Goal: Task Accomplishment & Management: Use online tool/utility

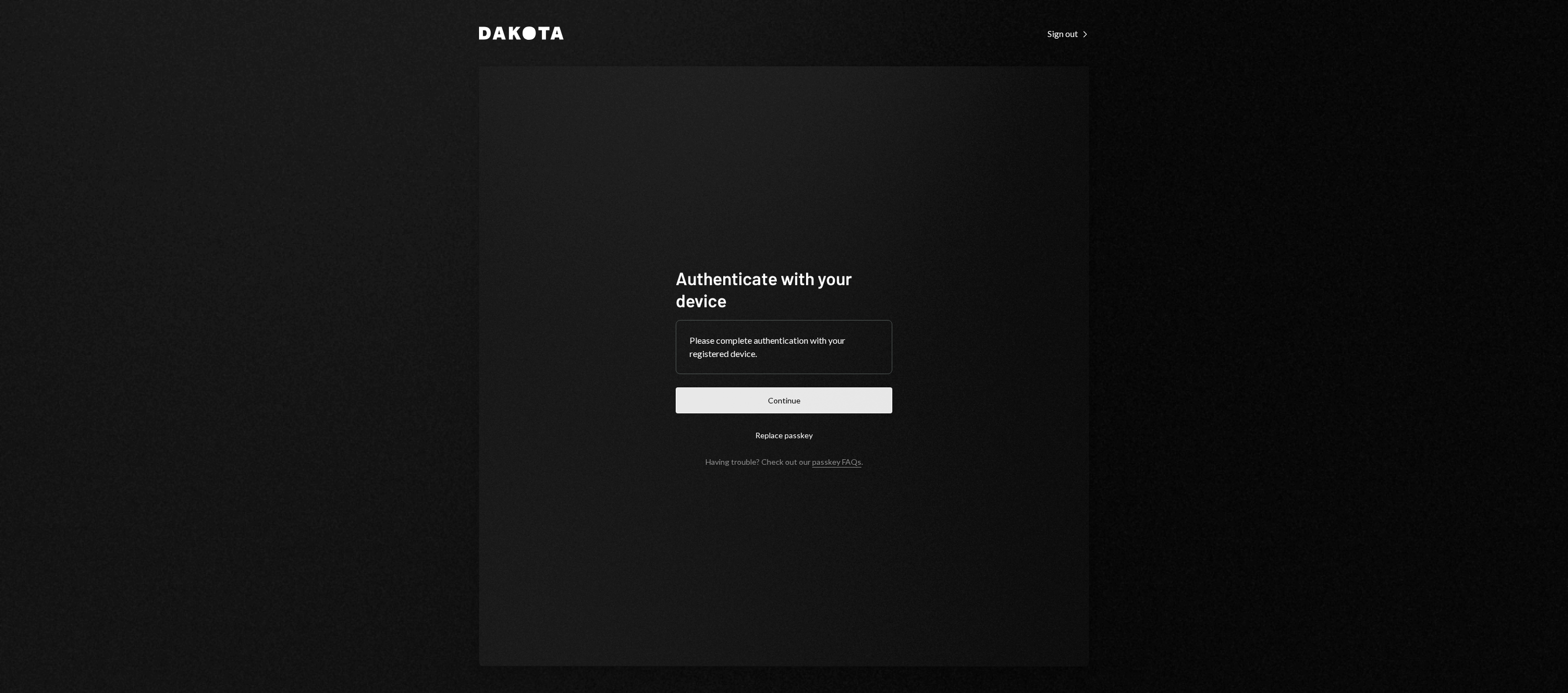
click at [748, 397] on button "Continue" at bounding box center [784, 400] width 217 height 26
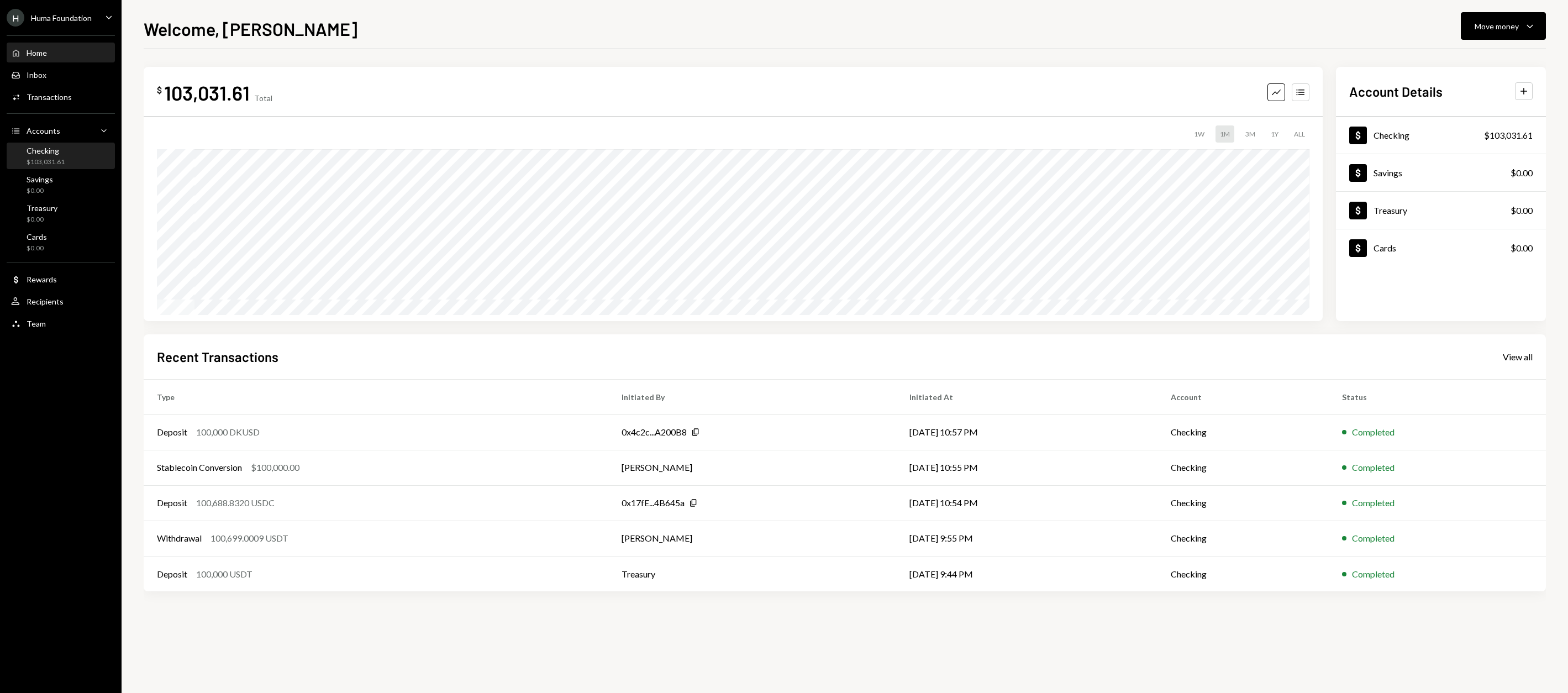
click at [54, 146] on div "Checking" at bounding box center [45, 151] width 38 height 9
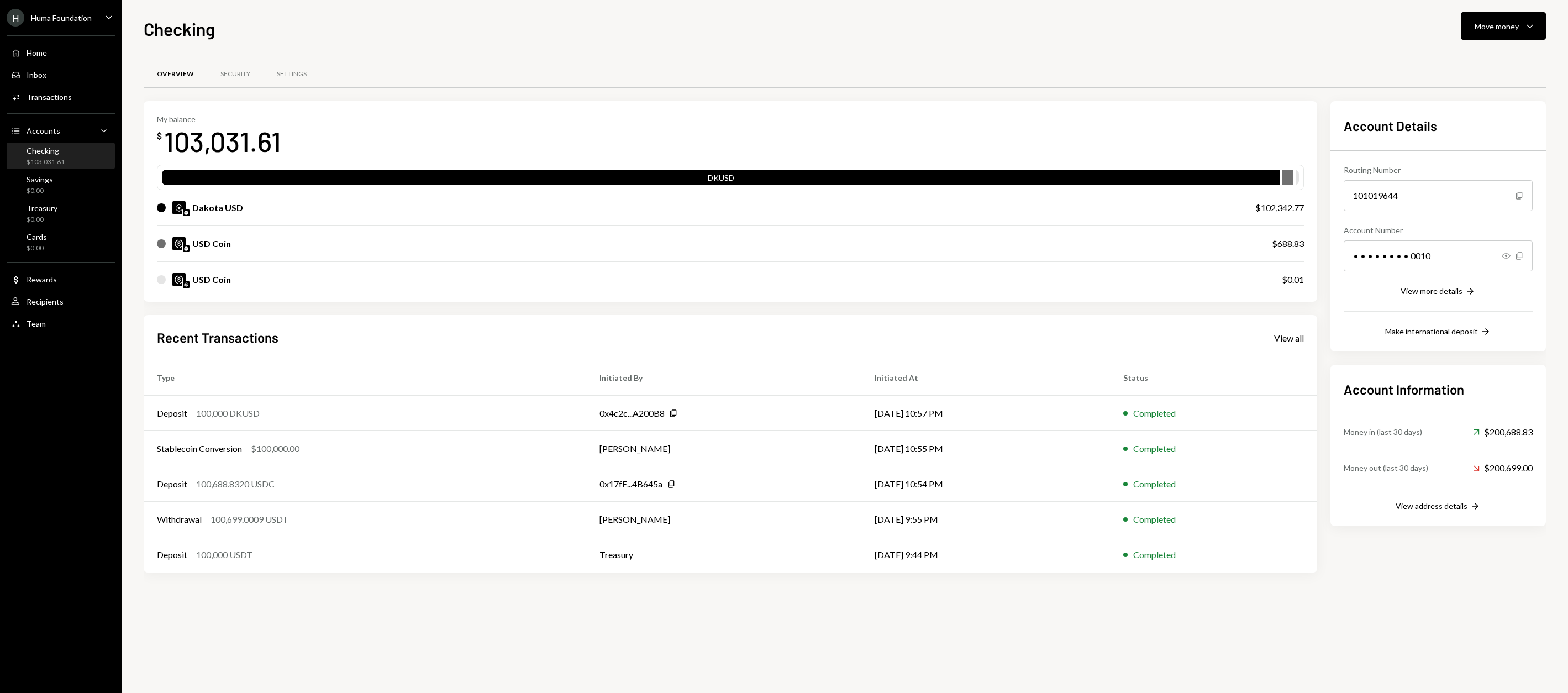
click at [70, 26] on div "H Huma Foundation" at bounding box center [50, 17] width 85 height 18
click at [33, 89] on div "Billing" at bounding box center [77, 91] width 118 height 9
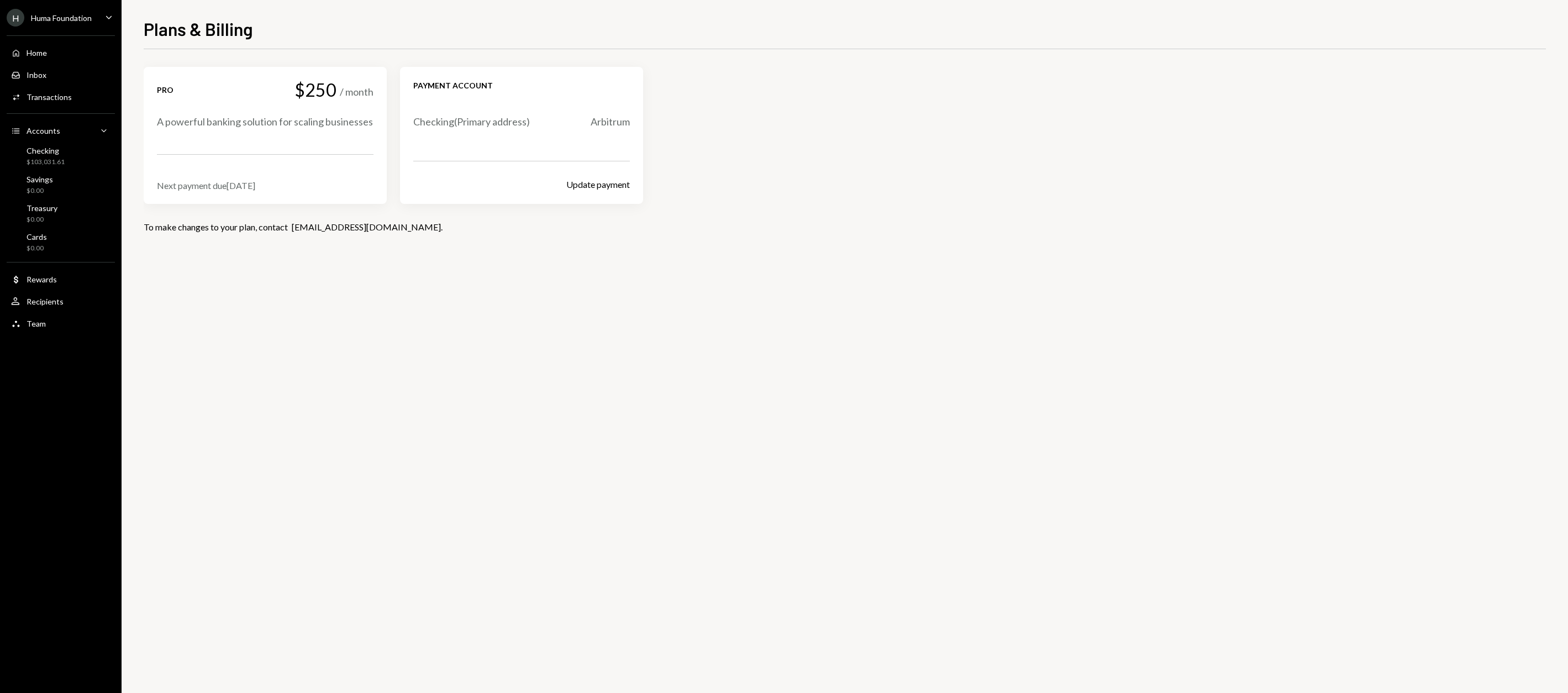
click at [465, 124] on div "Checking ( Primary address)" at bounding box center [471, 122] width 116 height 14
click at [529, 118] on div "Checking ( Primary address)" at bounding box center [471, 122] width 116 height 14
click at [48, 160] on div "$103,031.61" at bounding box center [45, 162] width 38 height 9
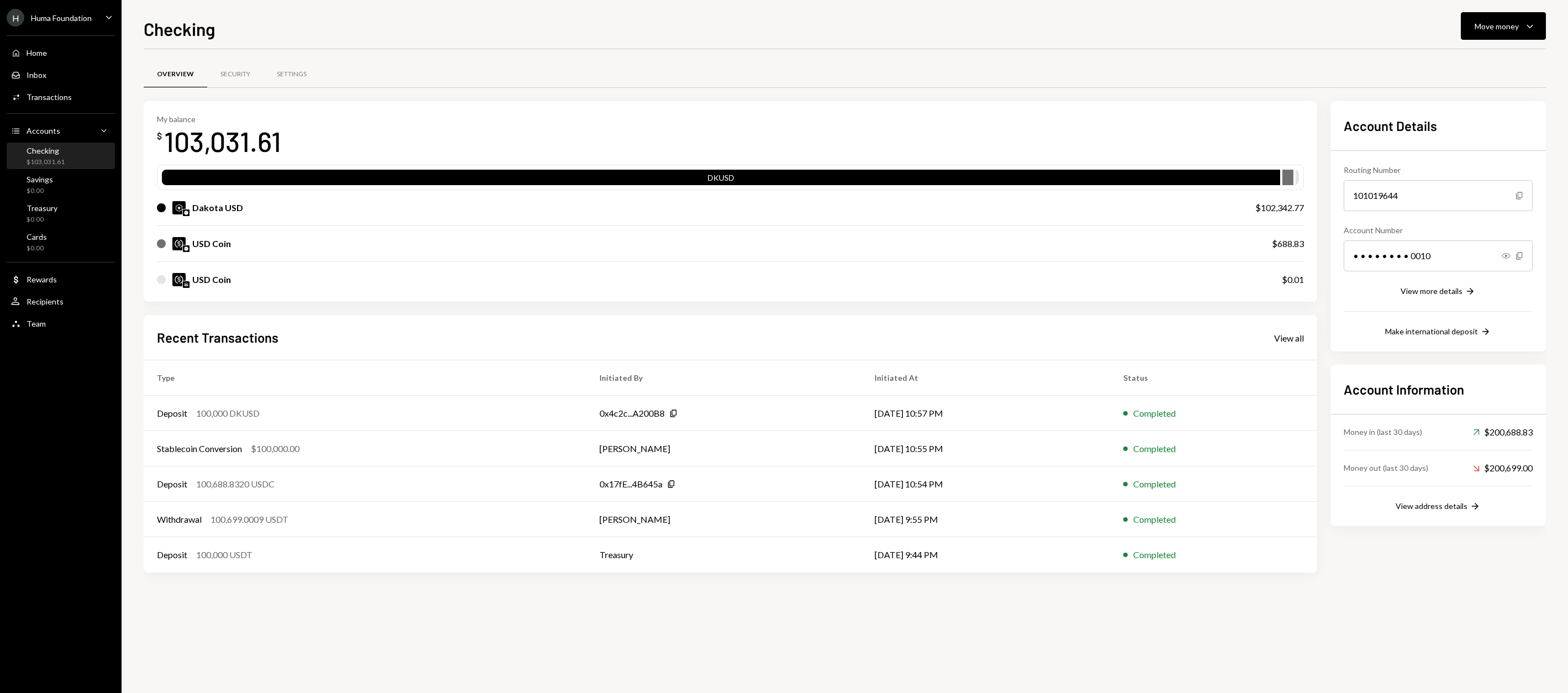
click at [343, 268] on div "USD Coin $0.01" at bounding box center [730, 280] width 1147 height 36
click at [335, 250] on div "USD Coin" at bounding box center [703, 243] width 1093 height 13
click at [180, 248] on img at bounding box center [179, 243] width 13 height 13
click at [51, 75] on div "Inbox Inbox" at bounding box center [61, 75] width 99 height 10
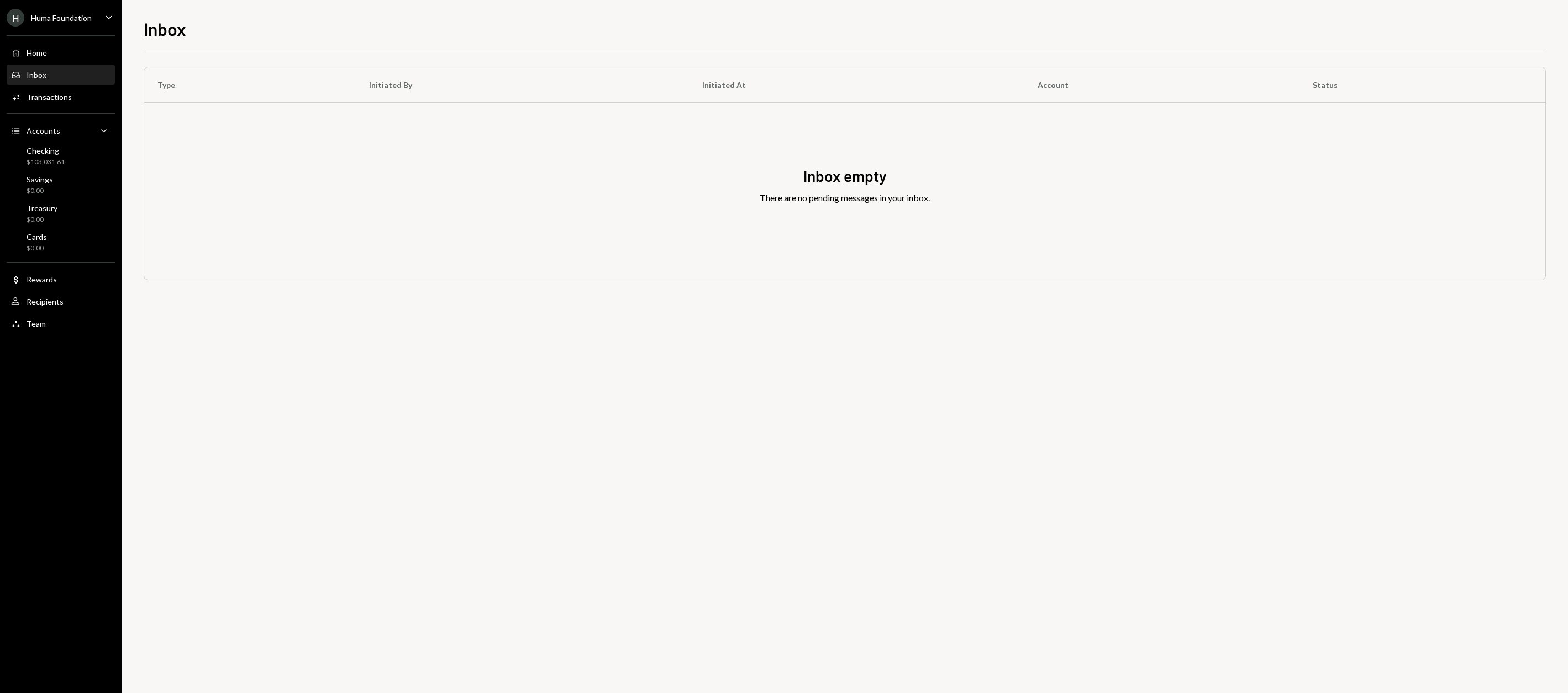
click at [82, 20] on div "Huma Foundation" at bounding box center [61, 18] width 61 height 9
click at [33, 99] on div "Billing" at bounding box center [77, 91] width 118 height 19
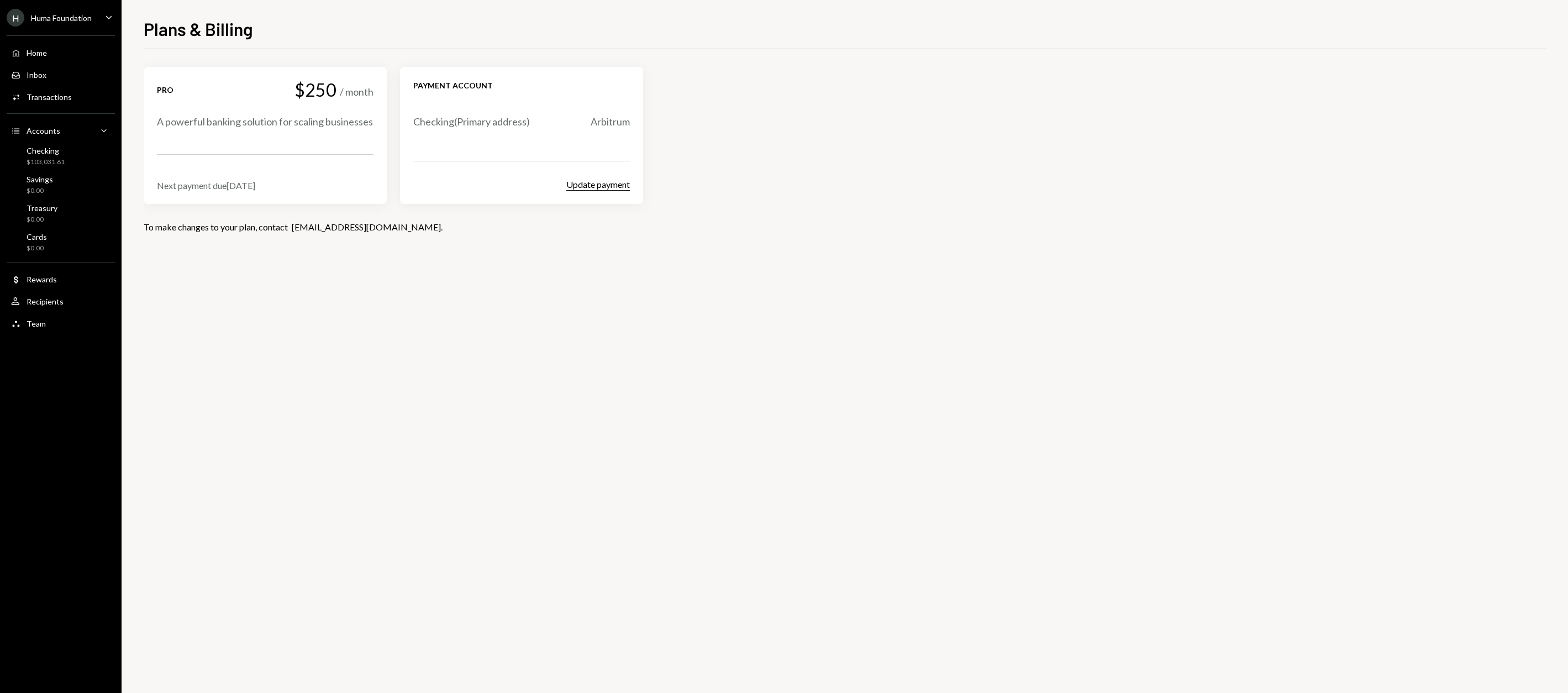
click at [577, 186] on button "Update payment" at bounding box center [598, 184] width 64 height 12
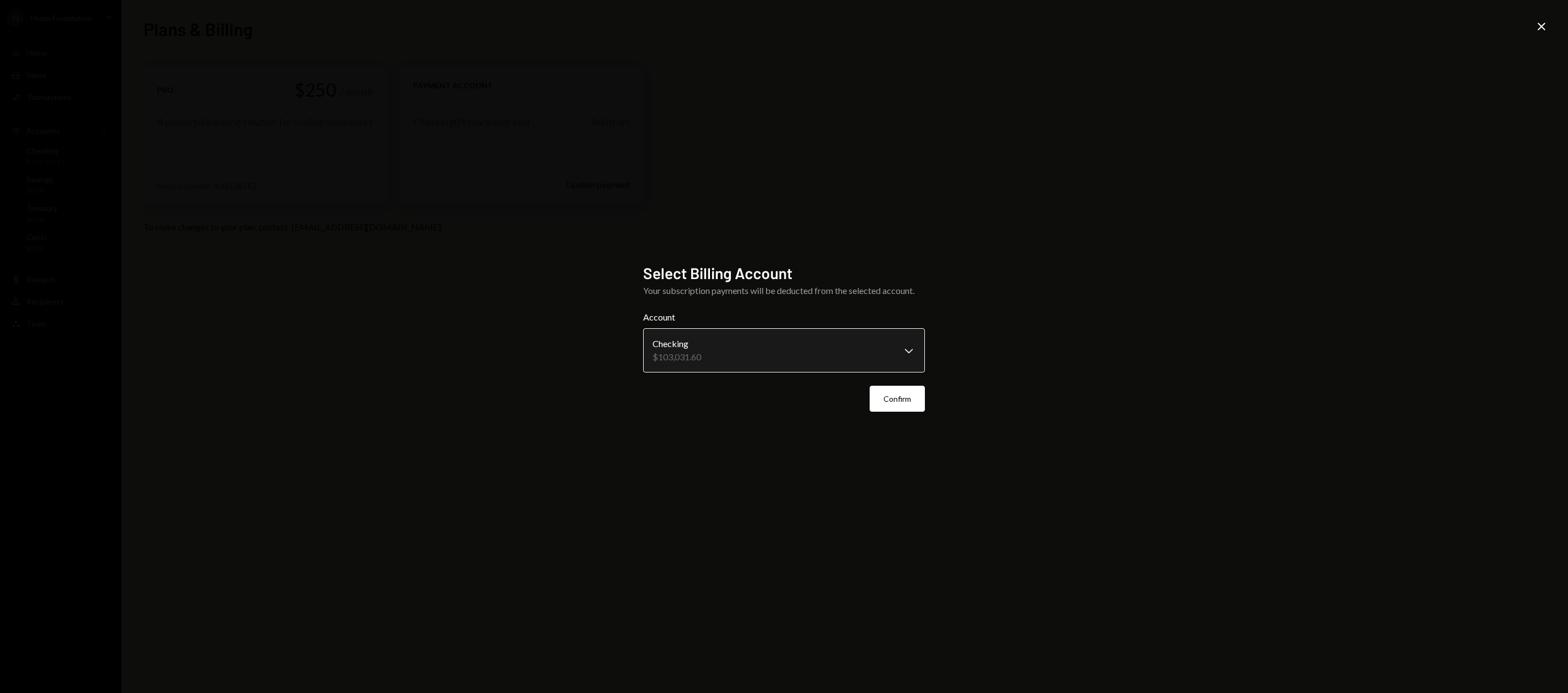
click at [768, 359] on body "**********" at bounding box center [784, 346] width 1568 height 693
click at [902, 350] on body "**********" at bounding box center [784, 346] width 1568 height 693
click at [915, 405] on button "Confirm" at bounding box center [897, 399] width 55 height 26
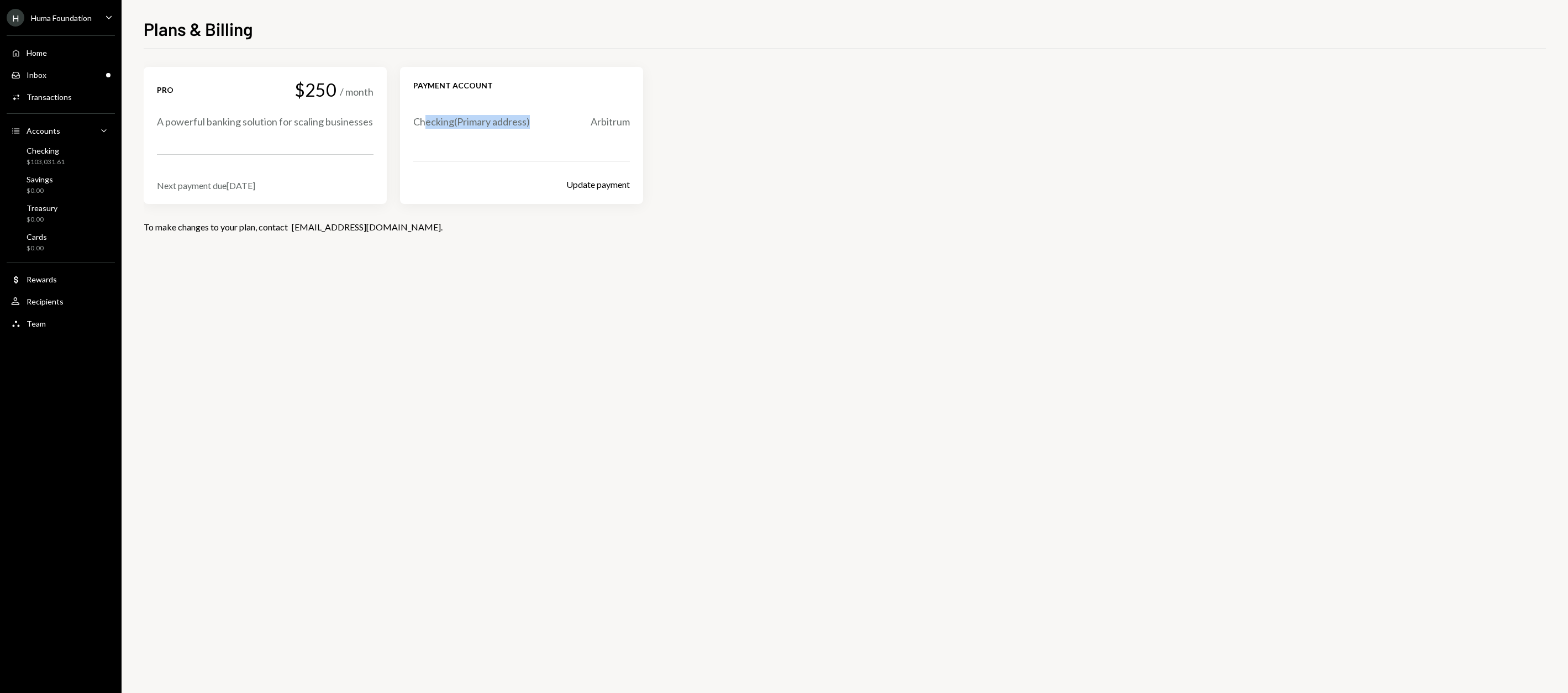
drag, startPoint x: 427, startPoint y: 122, endPoint x: 556, endPoint y: 122, distance: 129.0
click at [556, 122] on div "Checking ( Primary address) Arbitrum" at bounding box center [521, 122] width 217 height 14
click at [589, 185] on button "Update payment" at bounding box center [598, 184] width 64 height 12
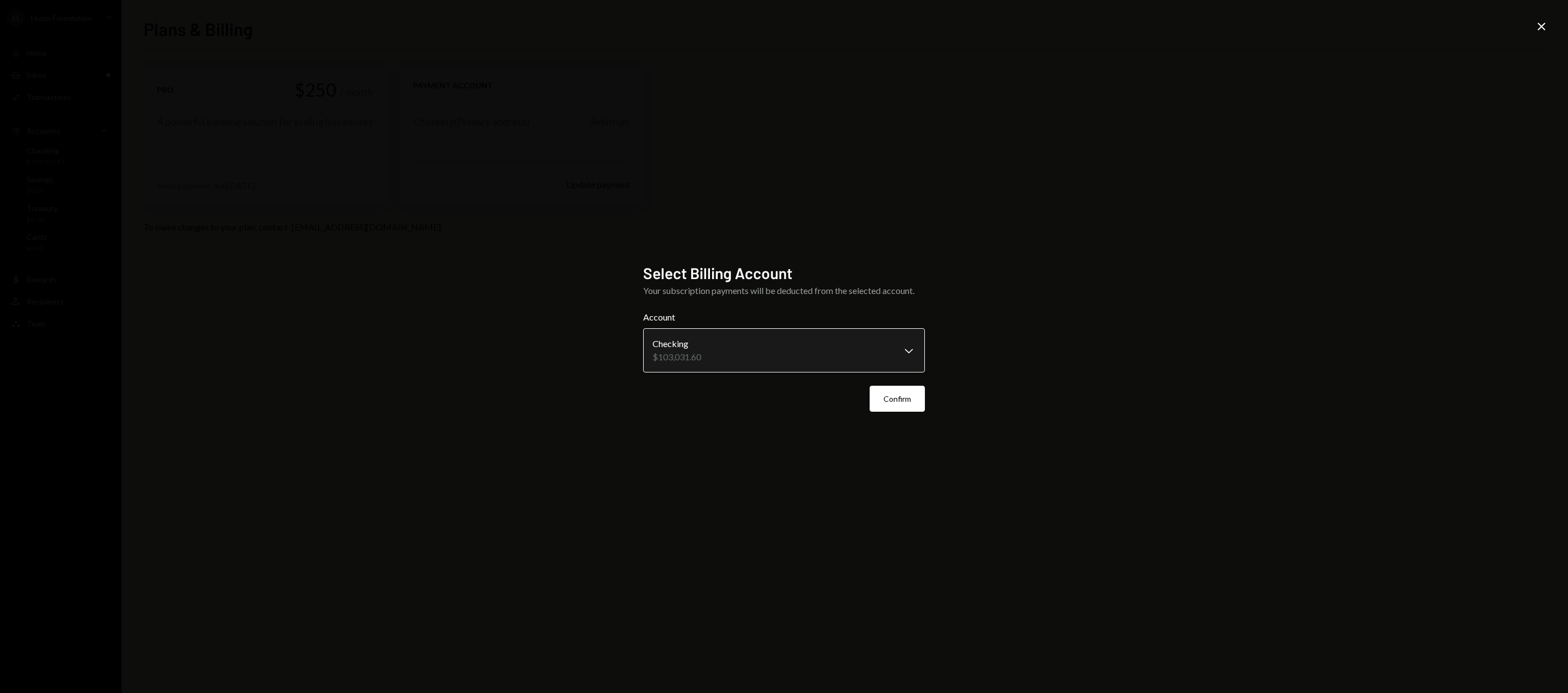
click at [757, 352] on body "**********" at bounding box center [784, 346] width 1568 height 693
click at [912, 390] on button "Confirm" at bounding box center [897, 399] width 55 height 26
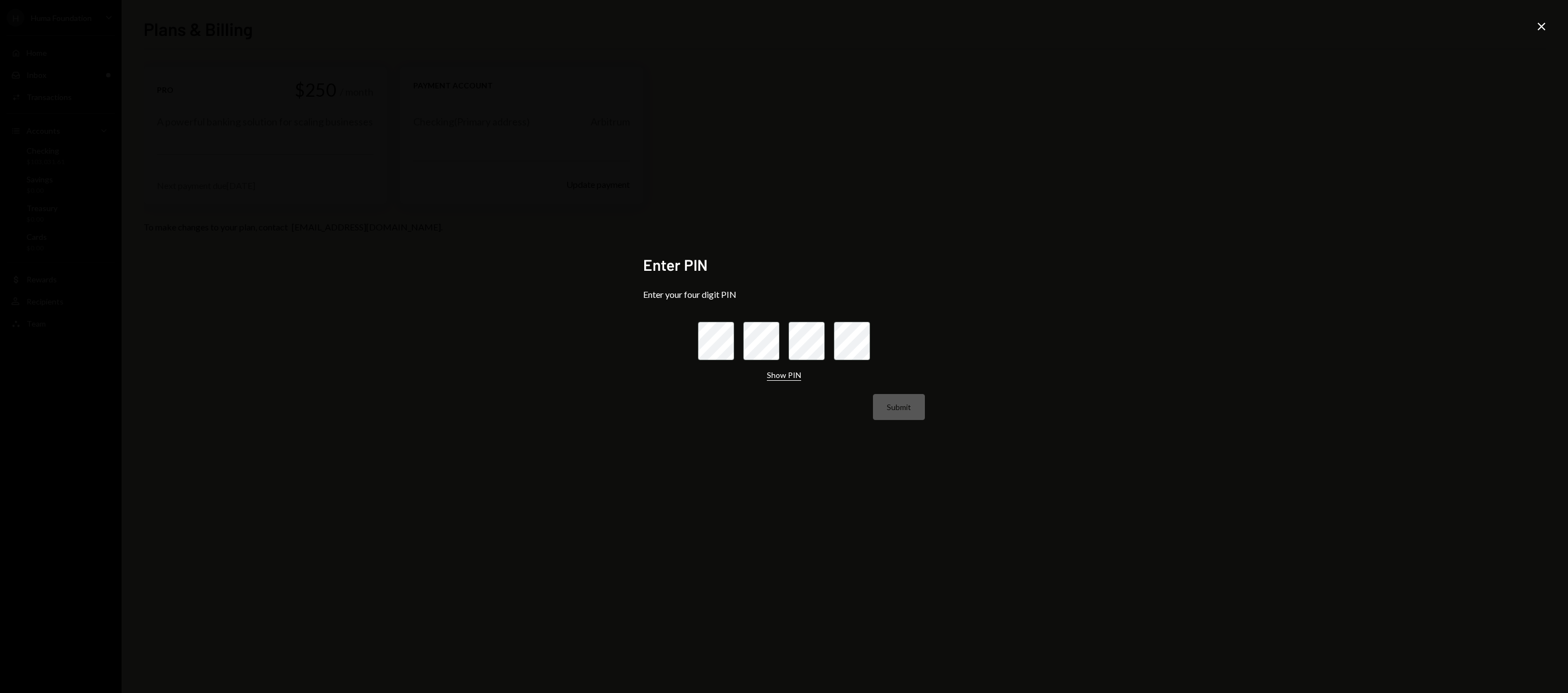
click at [784, 375] on button "Show PIN" at bounding box center [784, 376] width 34 height 11
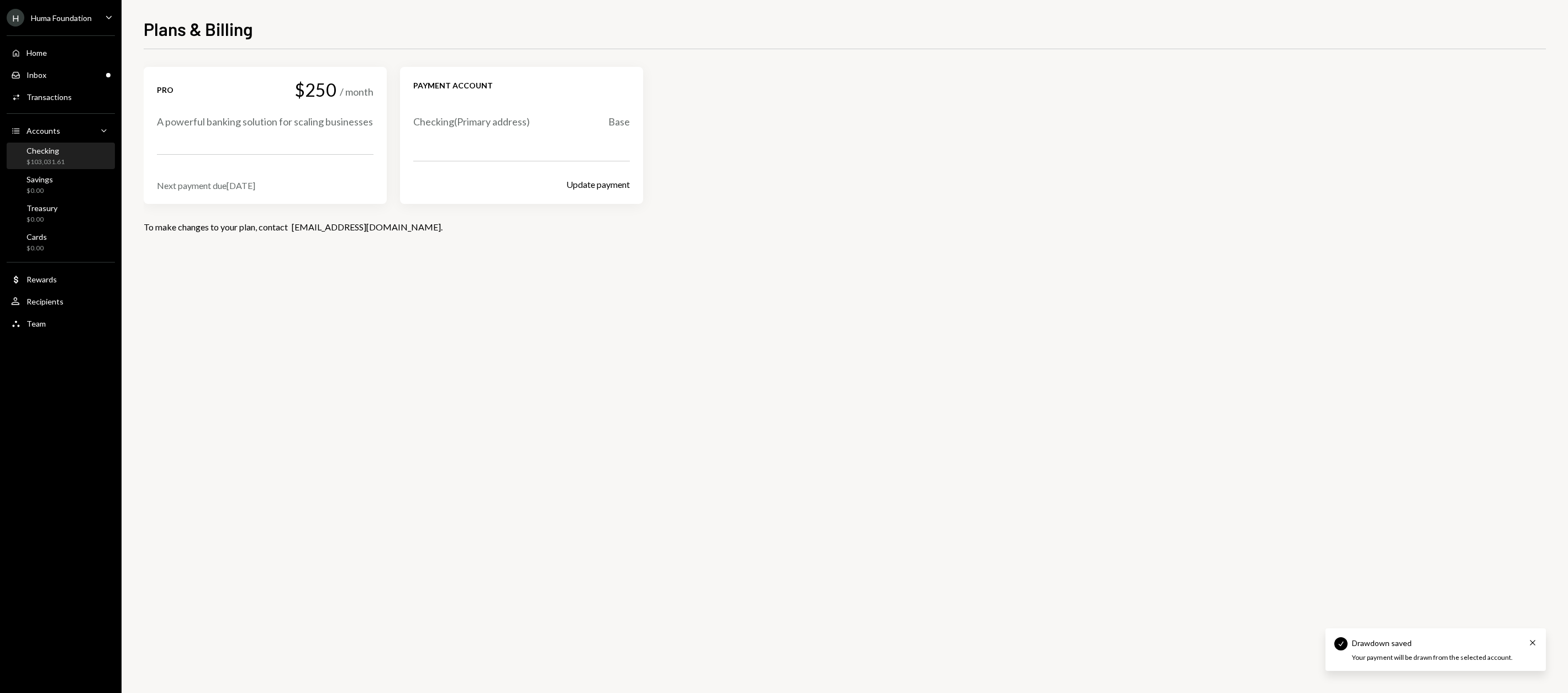
click at [36, 160] on div "$103,031.61" at bounding box center [45, 162] width 38 height 9
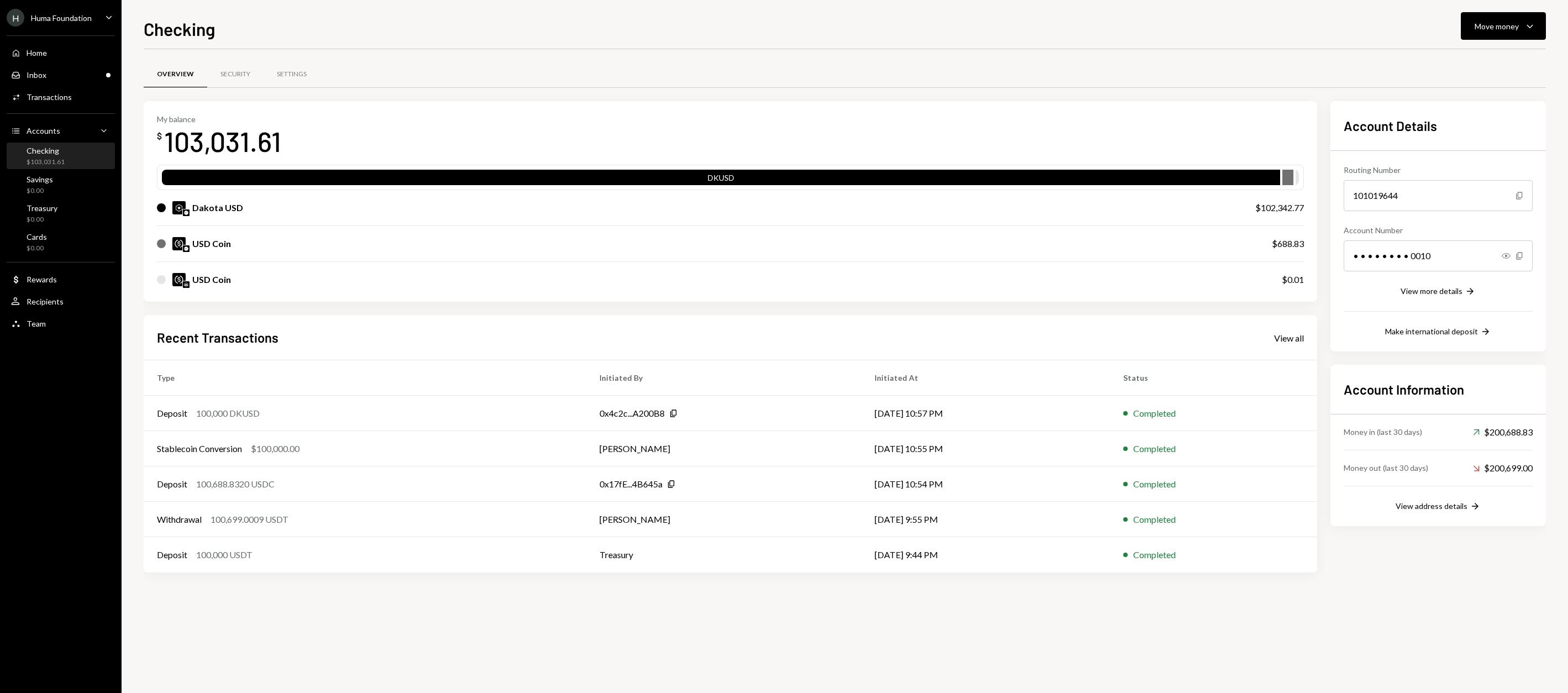
click at [1211, 202] on div "Dakota USD" at bounding box center [695, 207] width 1076 height 13
click at [1069, 220] on div "Dakota USD $102,342.77" at bounding box center [730, 208] width 1147 height 36
click at [1506, 12] on button "Move money Caret Down" at bounding box center [1504, 26] width 85 height 28
click at [1456, 143] on div "Swap stablecoins" at bounding box center [1494, 143] width 81 height 12
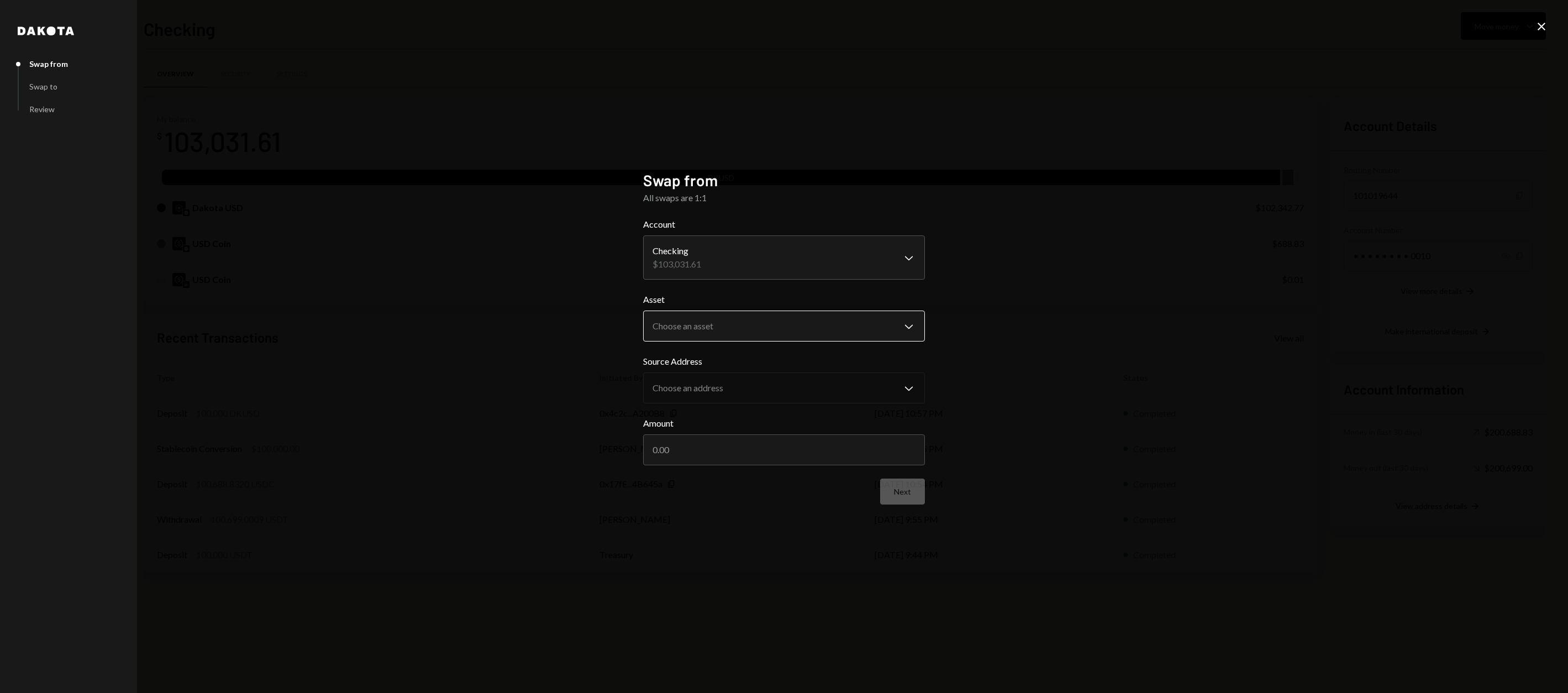
click at [746, 336] on body "H Huma Foundation Caret Down Home Home Inbox Inbox Activities Transactions Acco…" at bounding box center [784, 346] width 1568 height 693
select select "*****"
click at [693, 464] on input "Amount" at bounding box center [784, 457] width 282 height 31
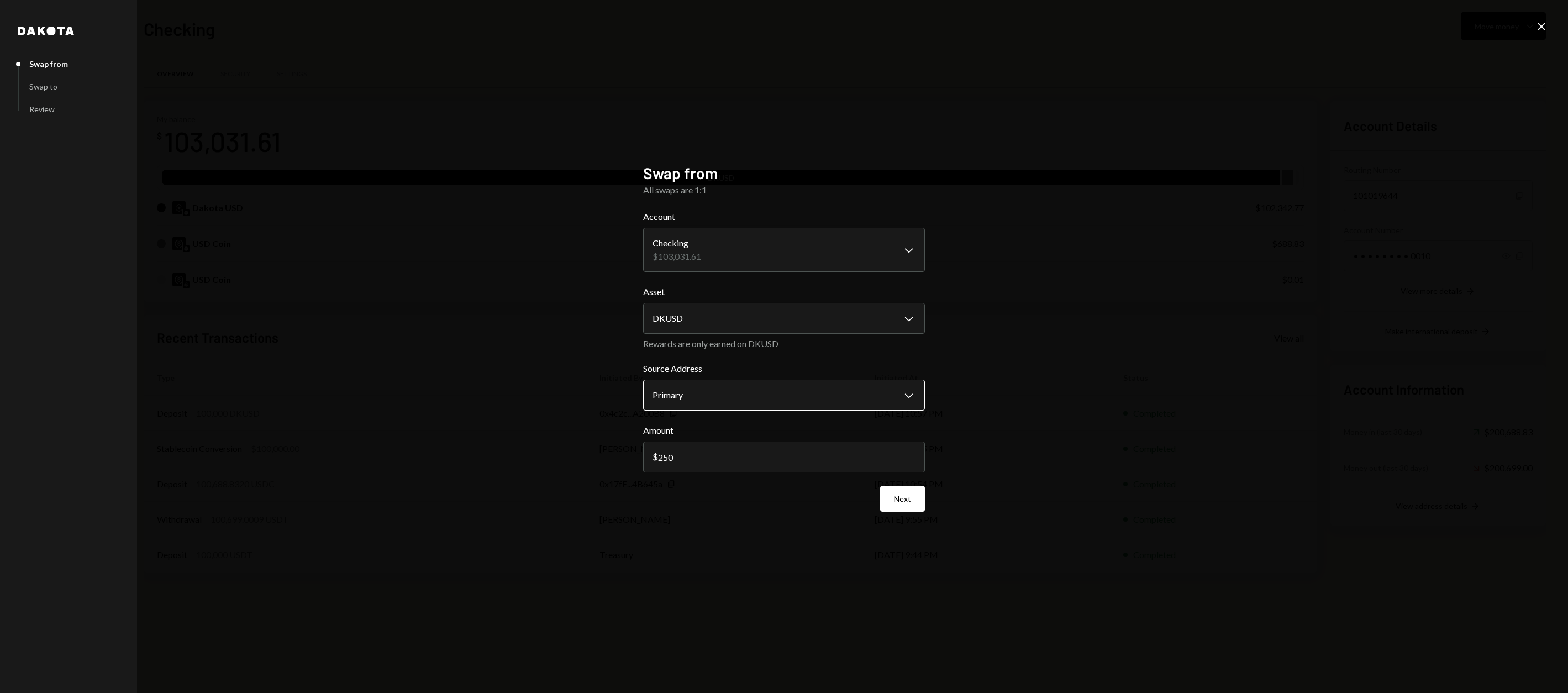
type input "250"
click at [789, 401] on body "H Huma Foundation Caret Down Home Home Inbox Inbox Activities Transactions Acco…" at bounding box center [784, 346] width 1568 height 693
click at [899, 494] on button "Next" at bounding box center [902, 498] width 45 height 26
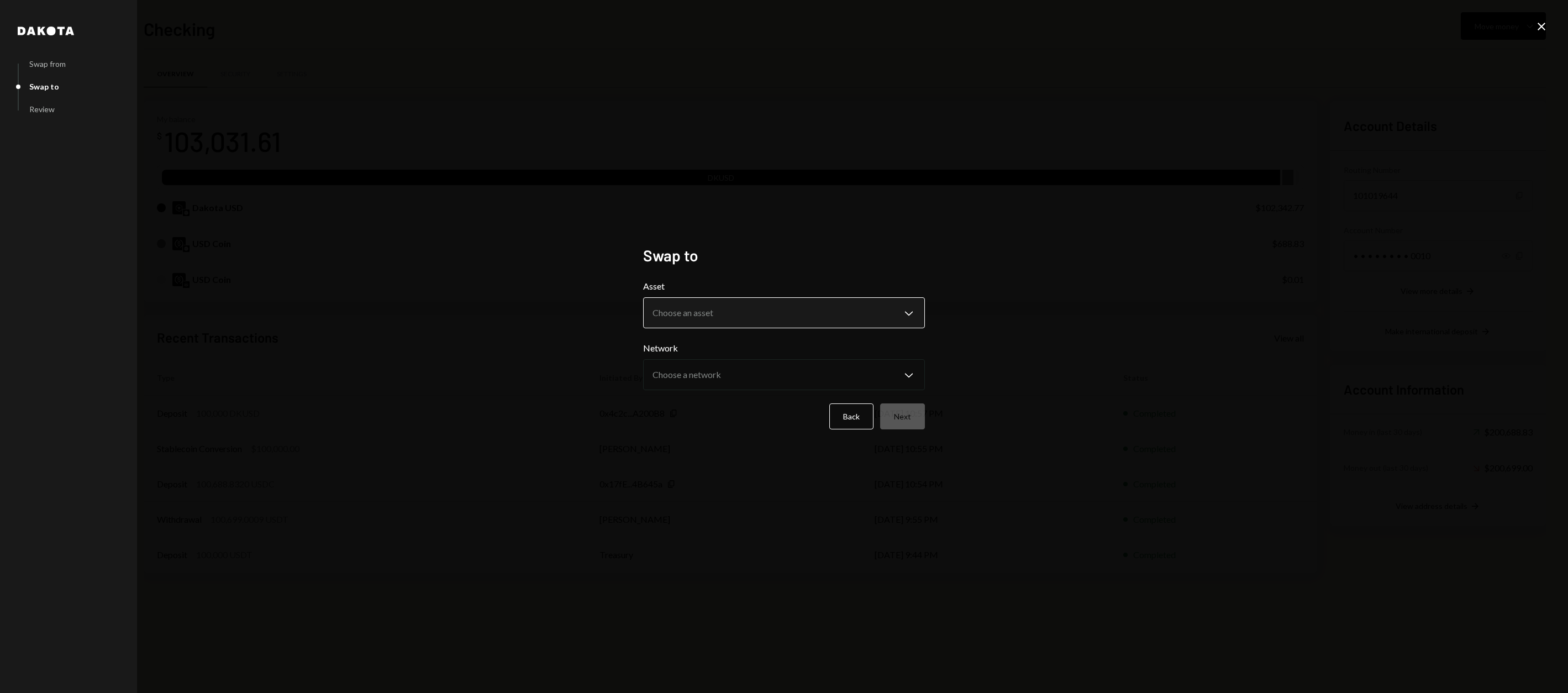
click at [786, 326] on body "H Huma Foundation Caret Down Home Home Inbox Inbox Activities Transactions Acco…" at bounding box center [784, 346] width 1568 height 693
select select "****"
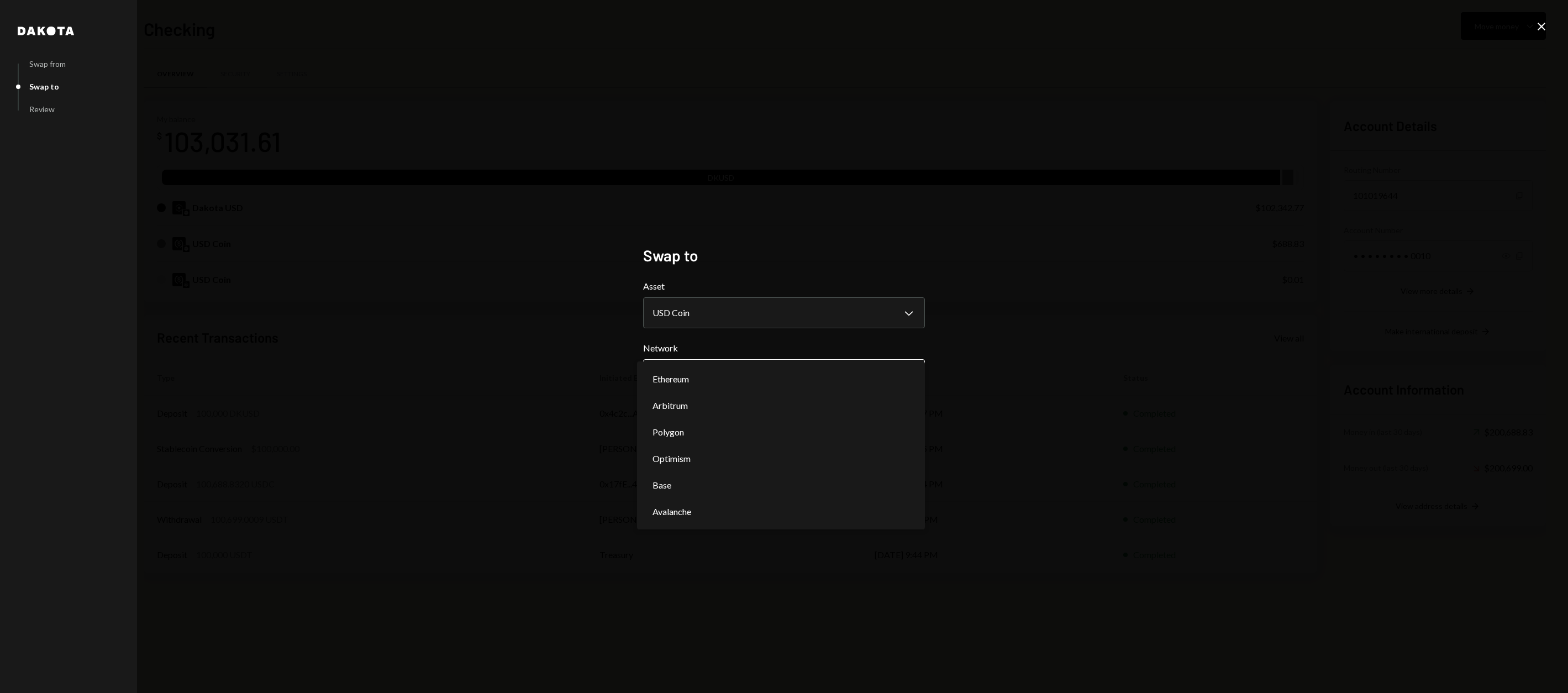
click at [770, 371] on body "H Huma Foundation Caret Down Home Home Inbox Inbox Activities Transactions Acco…" at bounding box center [784, 346] width 1568 height 693
select select "**********"
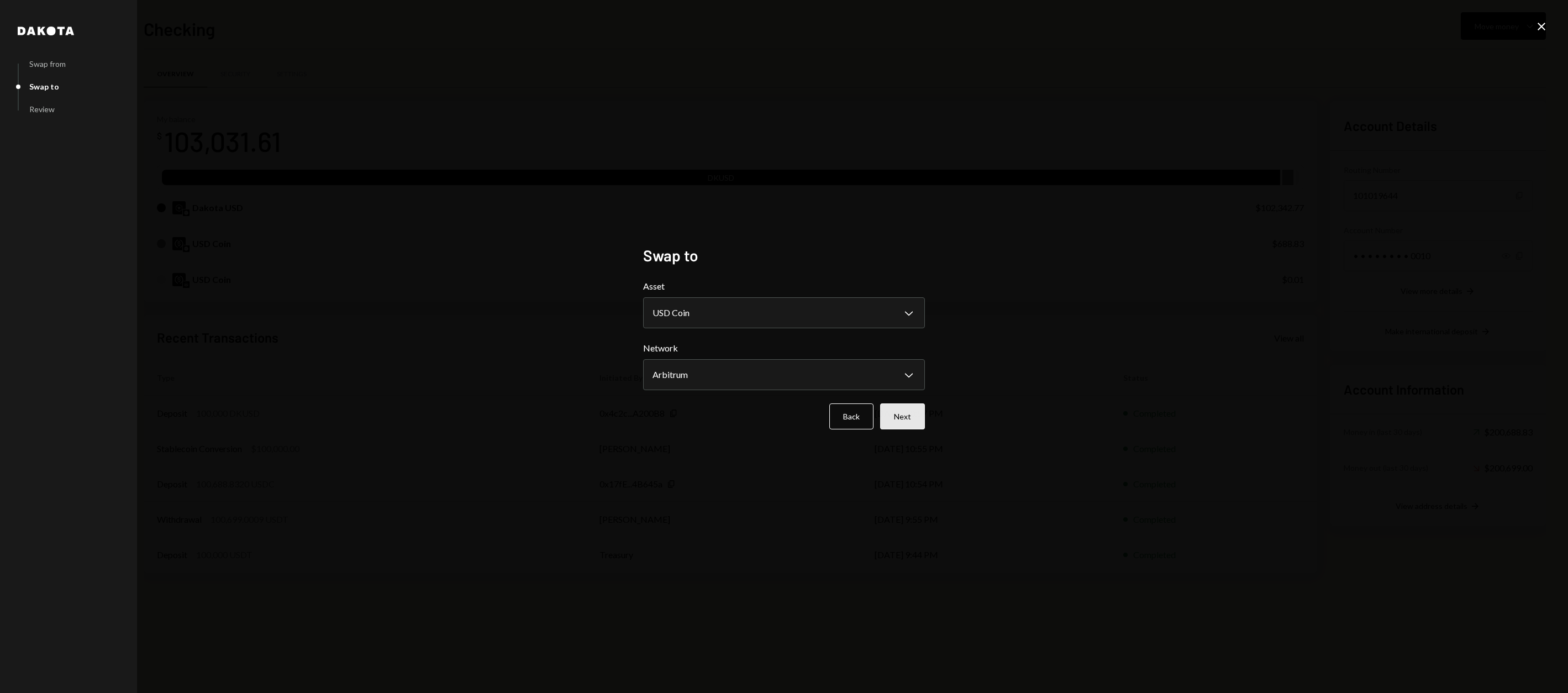
click at [906, 418] on button "Next" at bounding box center [902, 416] width 45 height 26
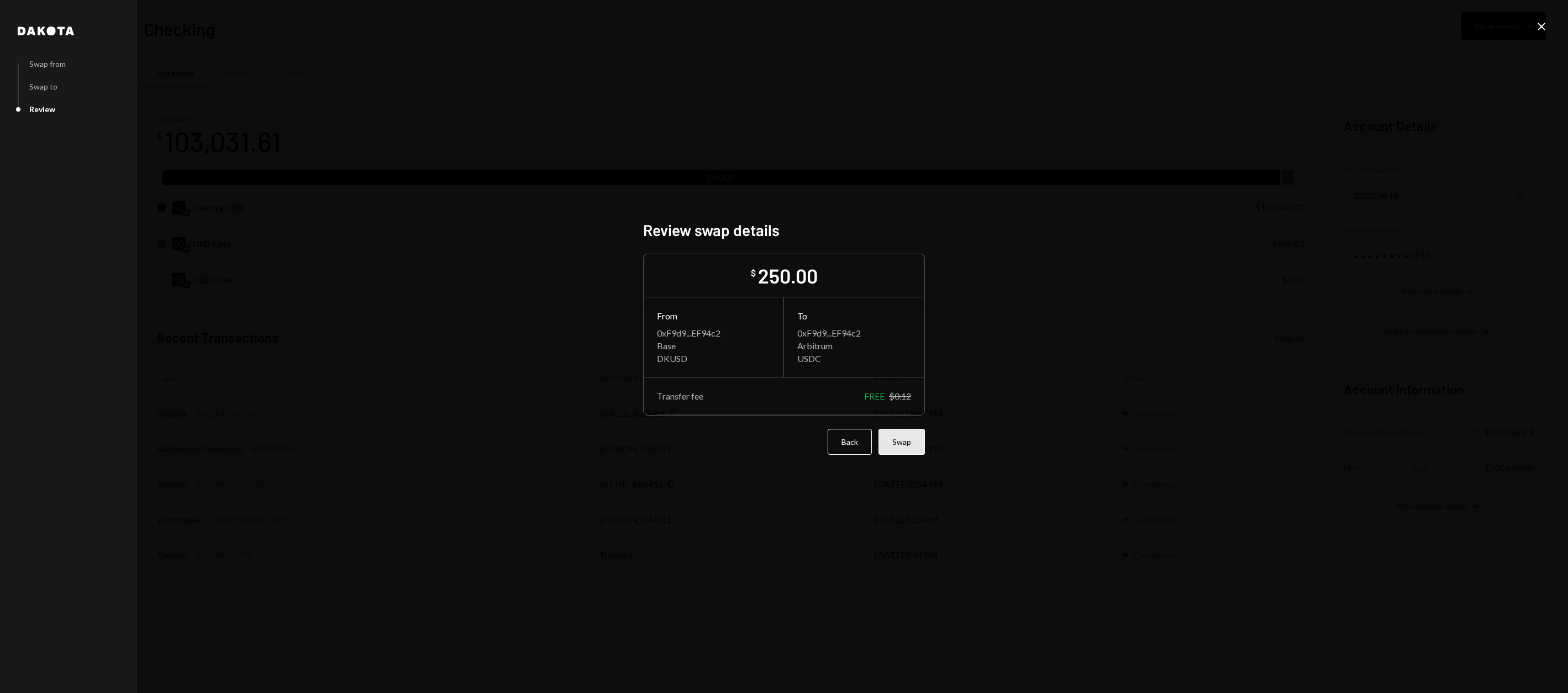
click at [905, 448] on button "Swap" at bounding box center [902, 441] width 47 height 26
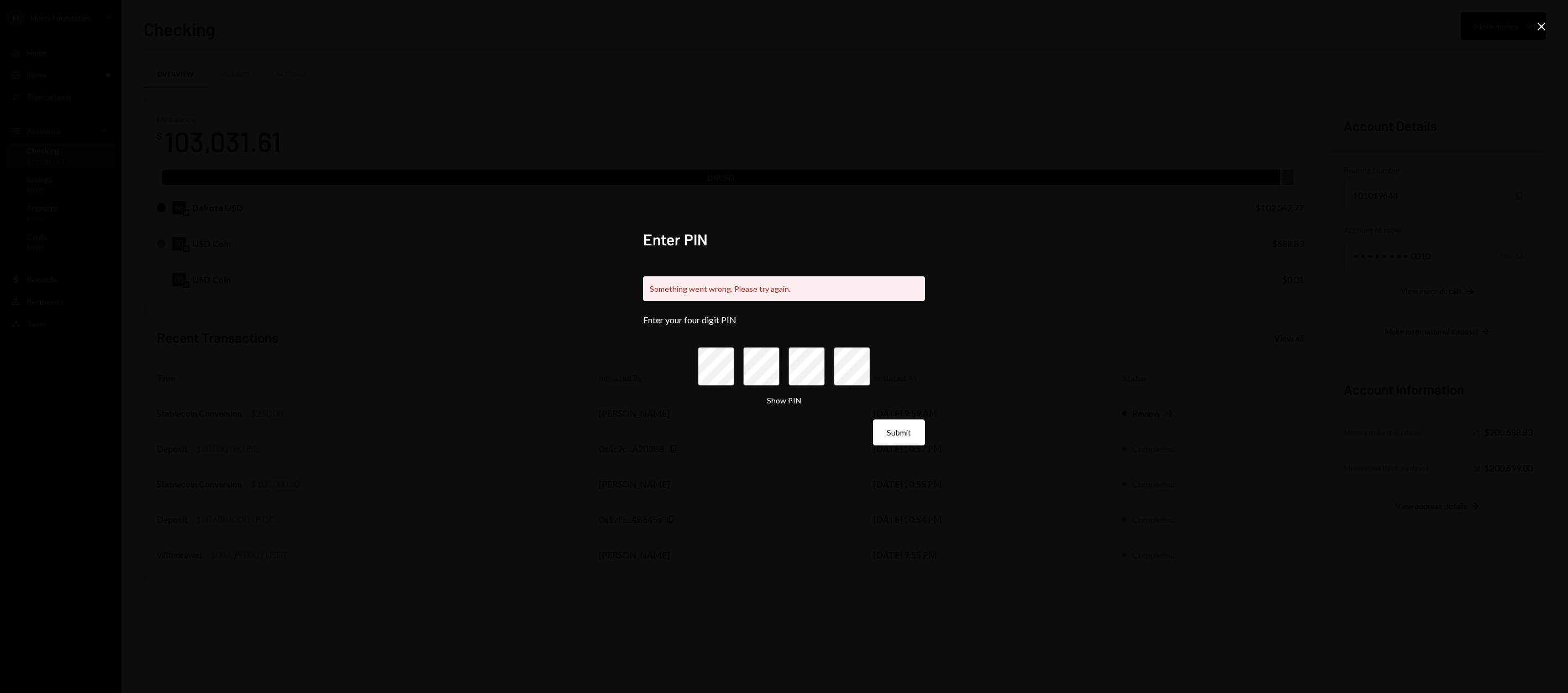
click at [1545, 21] on icon "Close" at bounding box center [1541, 26] width 13 height 13
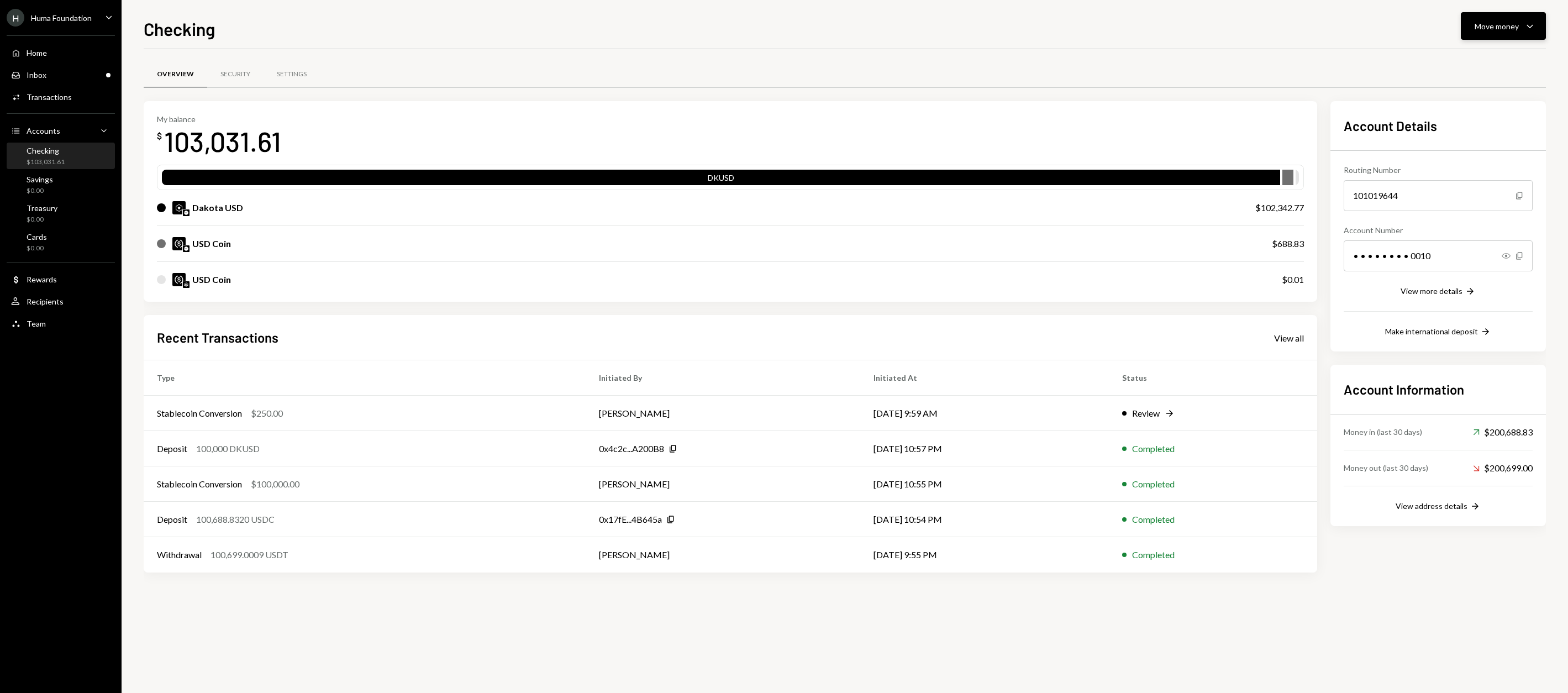
click at [1475, 30] on button "Move money Caret Down" at bounding box center [1504, 26] width 85 height 28
click at [1487, 138] on div "Swap stablecoins" at bounding box center [1494, 143] width 81 height 12
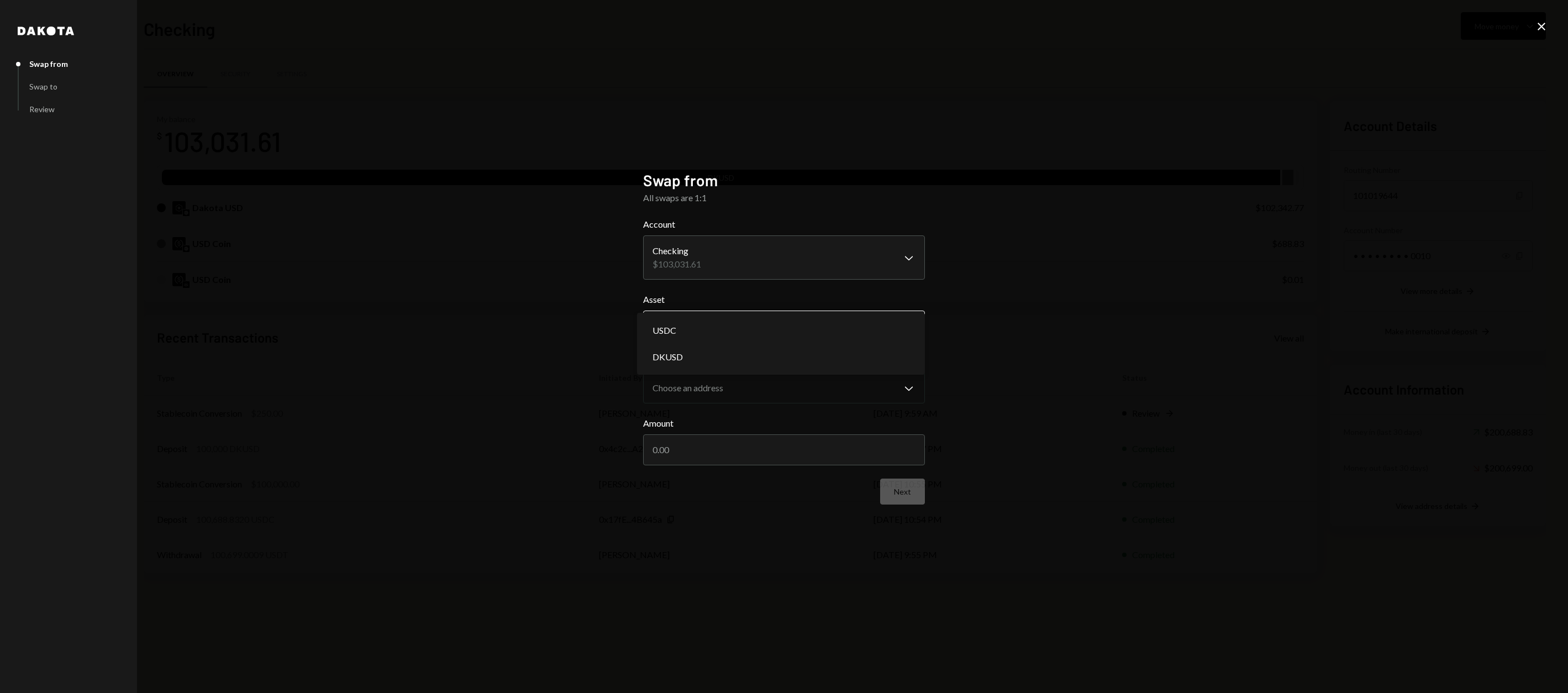
click at [759, 340] on body "H Huma Foundation Caret Down Home Home Inbox Inbox Activities Transactions Acco…" at bounding box center [784, 346] width 1568 height 693
select select "****"
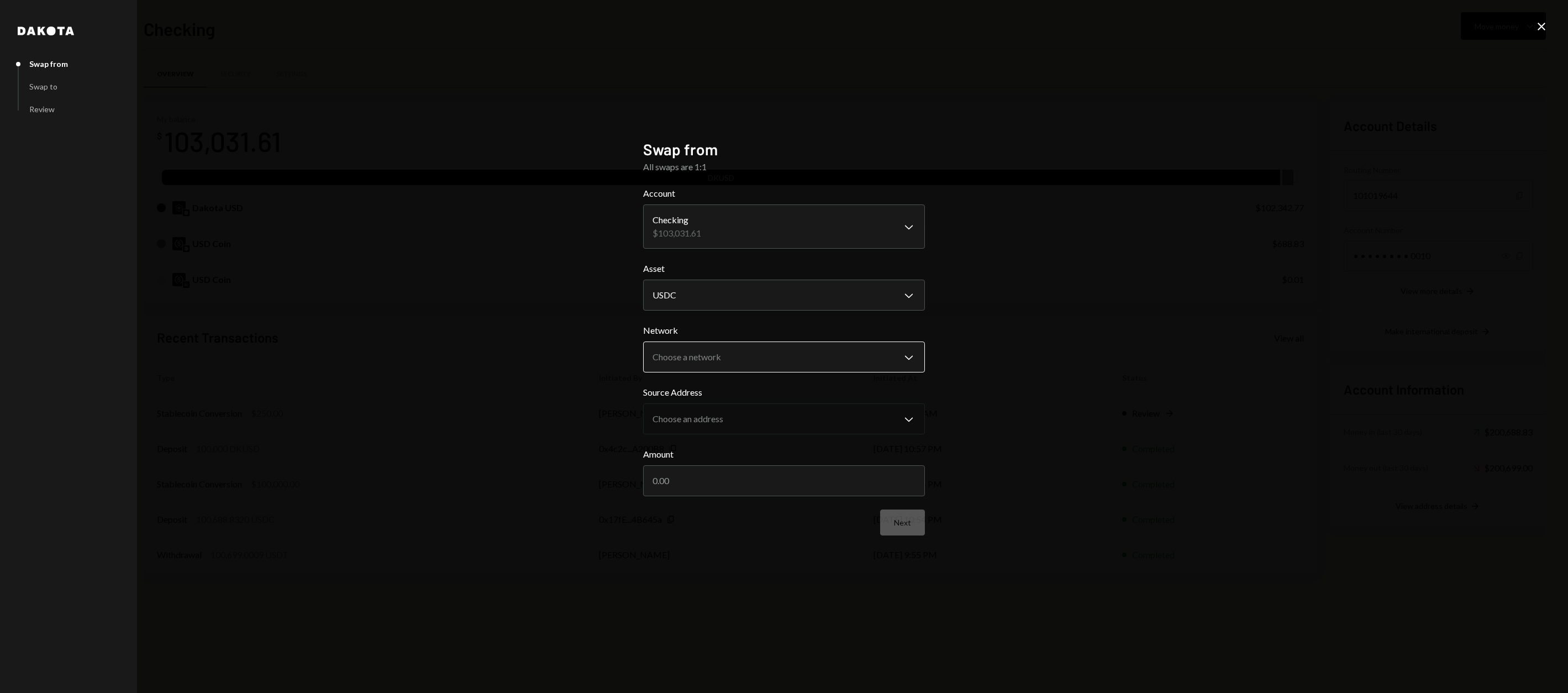
click at [743, 363] on body "H Huma Foundation Caret Down Home Home Inbox Inbox Activities Transactions Acco…" at bounding box center [784, 346] width 1568 height 693
select select "**********"
click at [734, 420] on body "H Huma Foundation Caret Down Home Home Inbox Inbox Activities Transactions Acco…" at bounding box center [784, 346] width 1568 height 693
click at [702, 489] on input "Amount" at bounding box center [784, 481] width 282 height 31
type input "500"
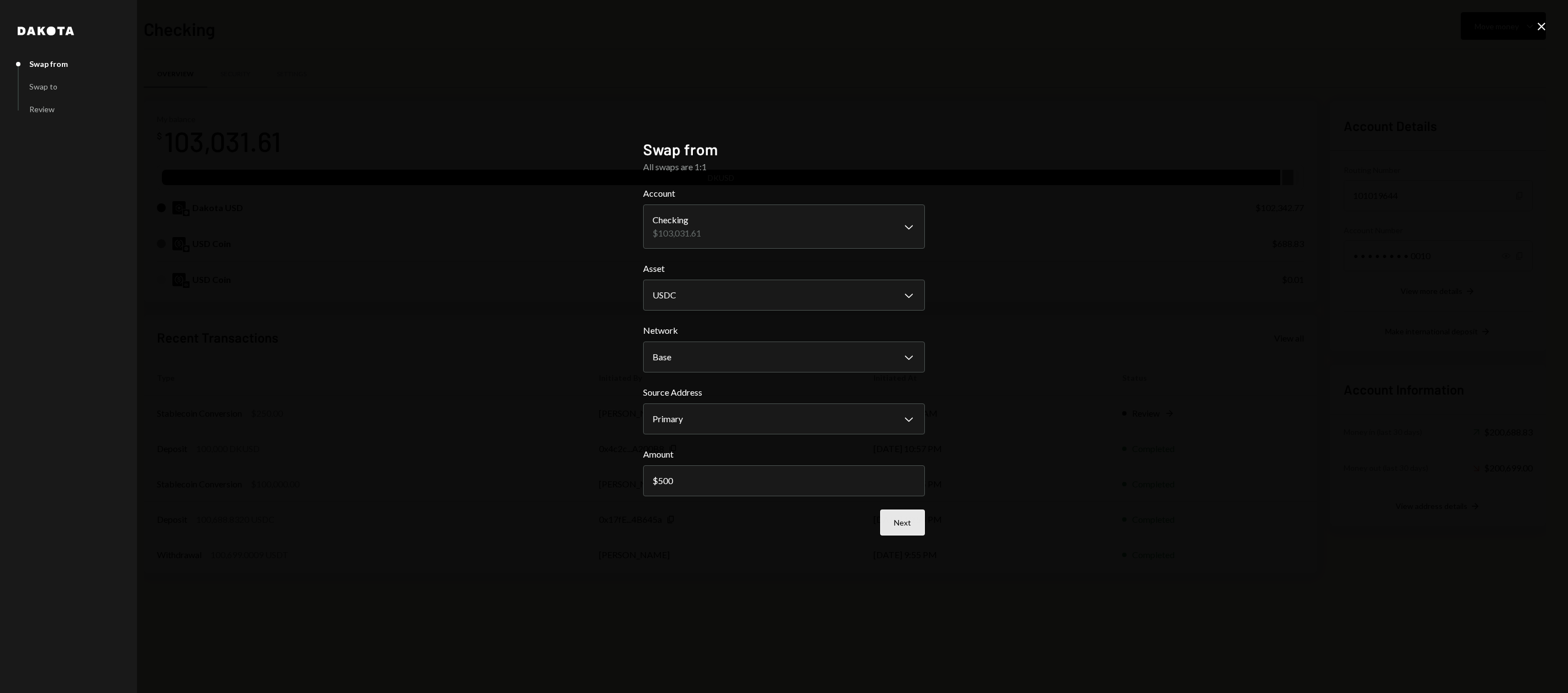
click at [904, 525] on button "Next" at bounding box center [902, 522] width 45 height 26
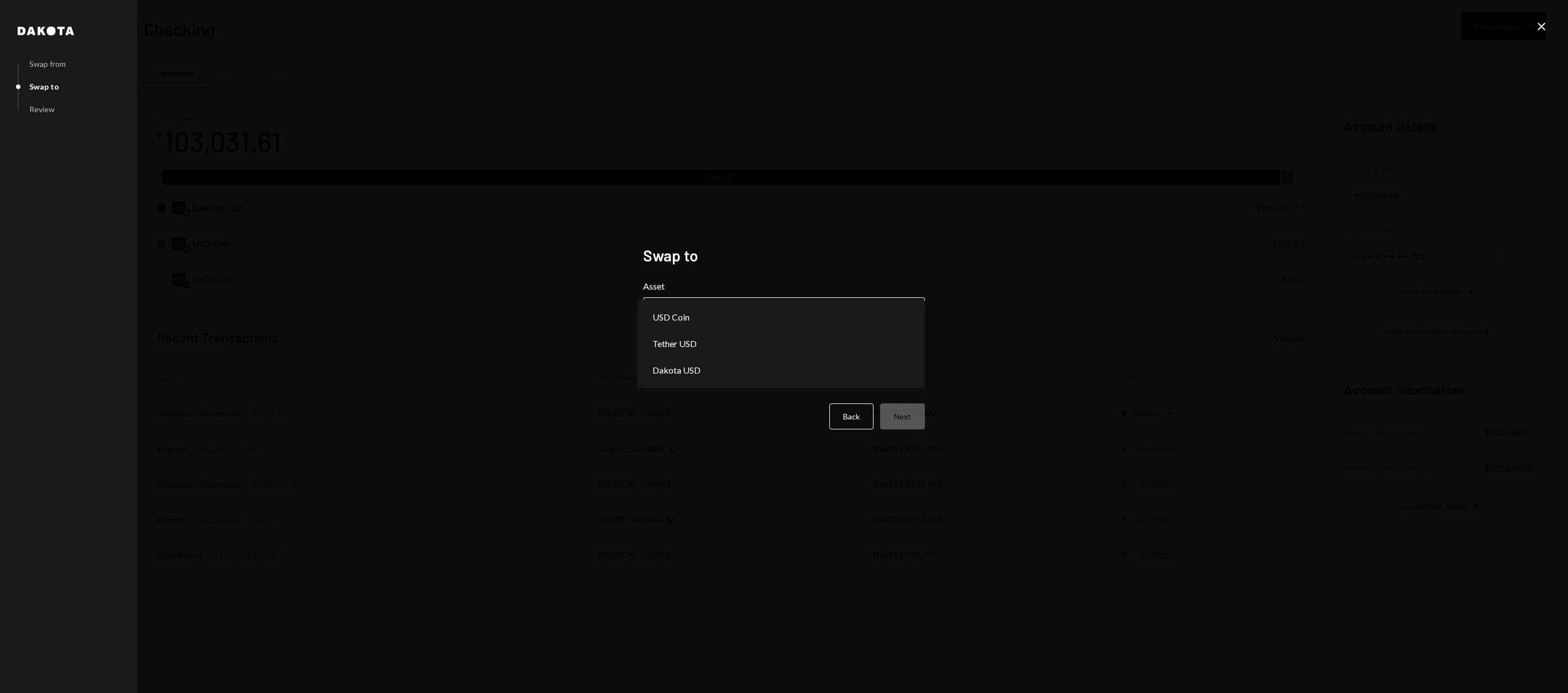
click at [749, 324] on body "H Huma Foundation Caret Down Home Home Inbox Inbox Activities Transactions Acco…" at bounding box center [784, 346] width 1568 height 693
select select "****"
click at [683, 385] on body "H Huma Foundation Caret Down Home Home Inbox Inbox Activities Transactions Acco…" at bounding box center [784, 346] width 1568 height 693
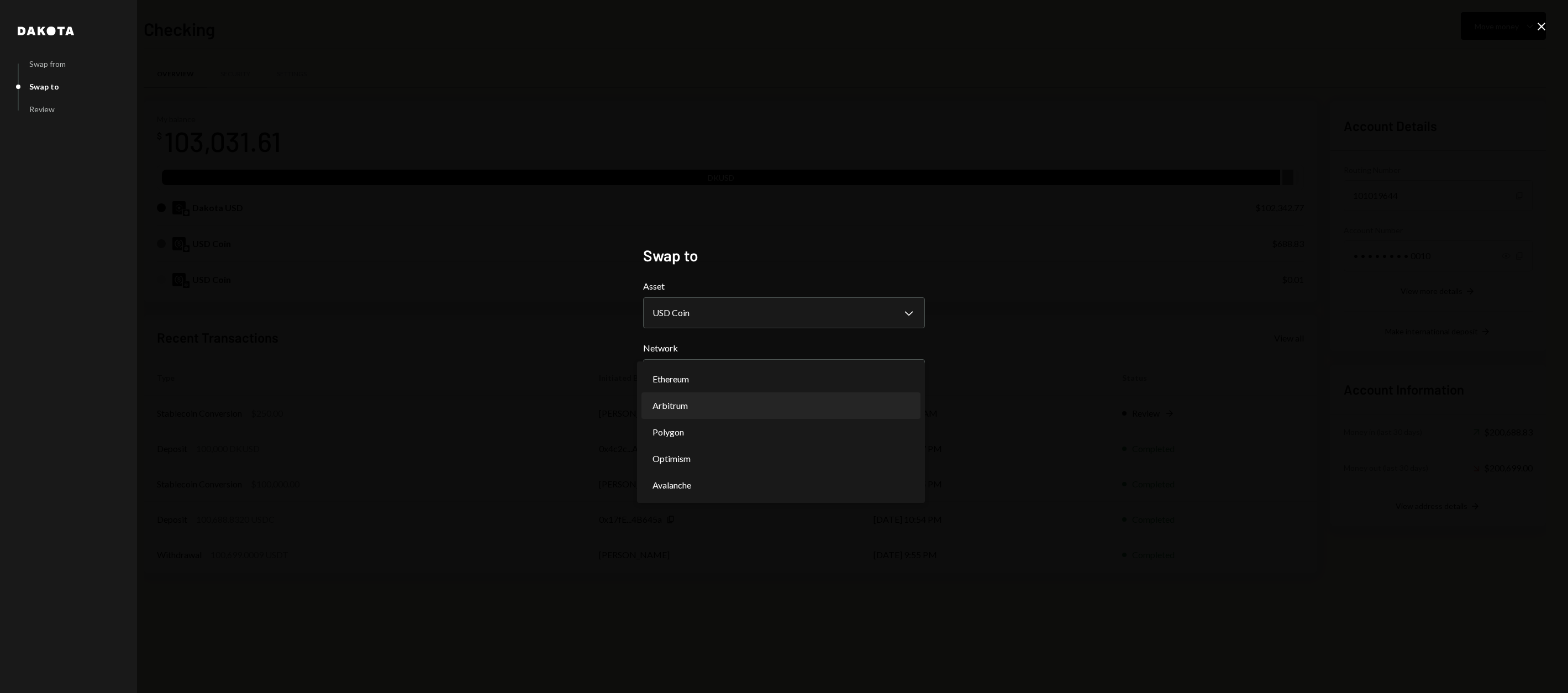
select select "**********"
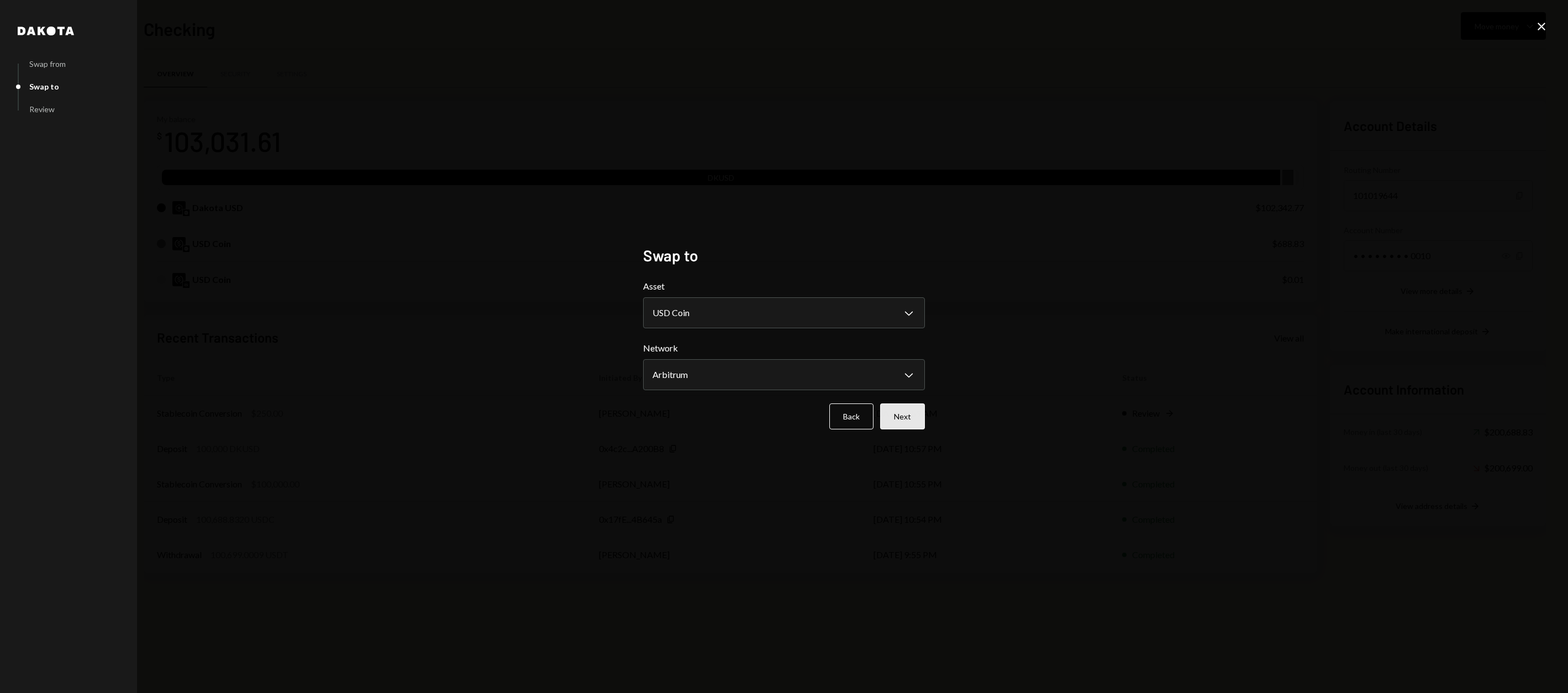
click at [912, 420] on button "Next" at bounding box center [902, 416] width 45 height 26
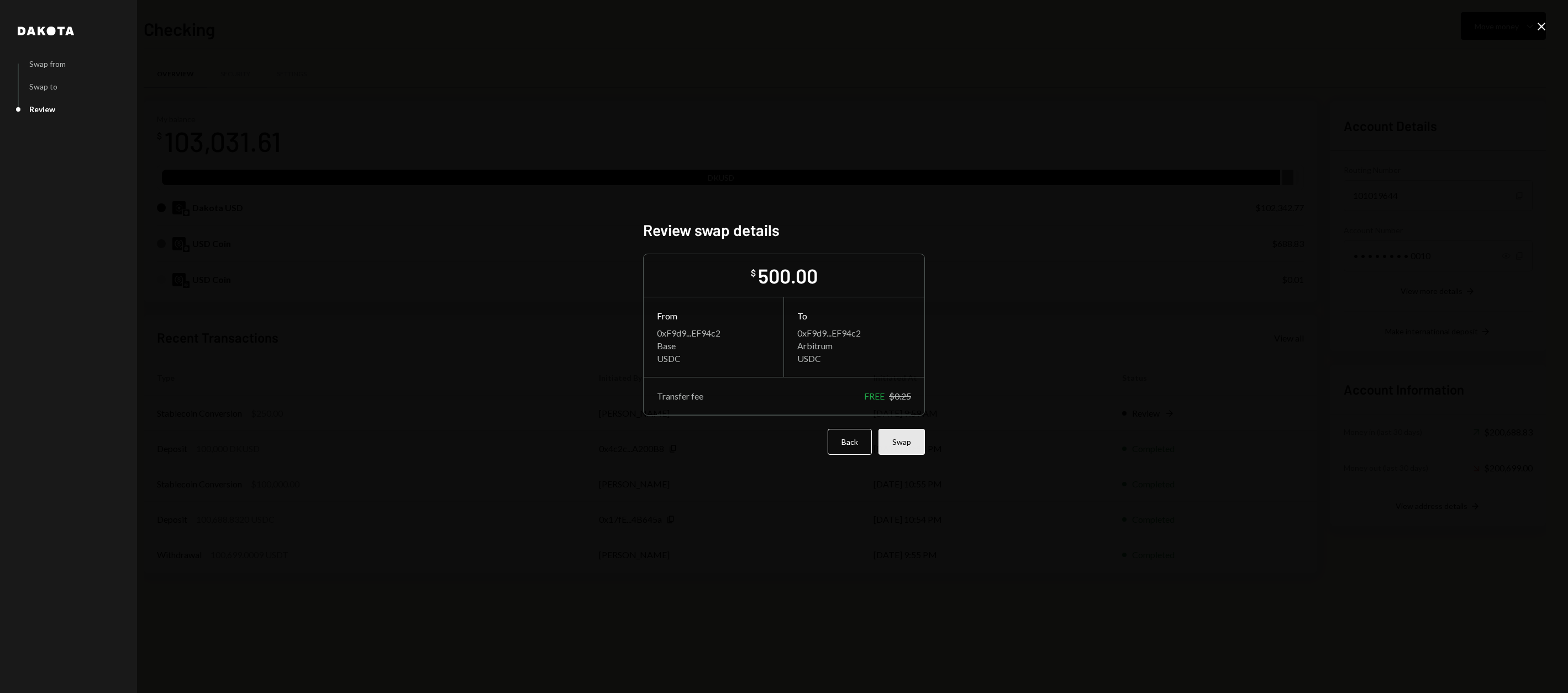
click at [895, 448] on button "Swap" at bounding box center [902, 441] width 47 height 26
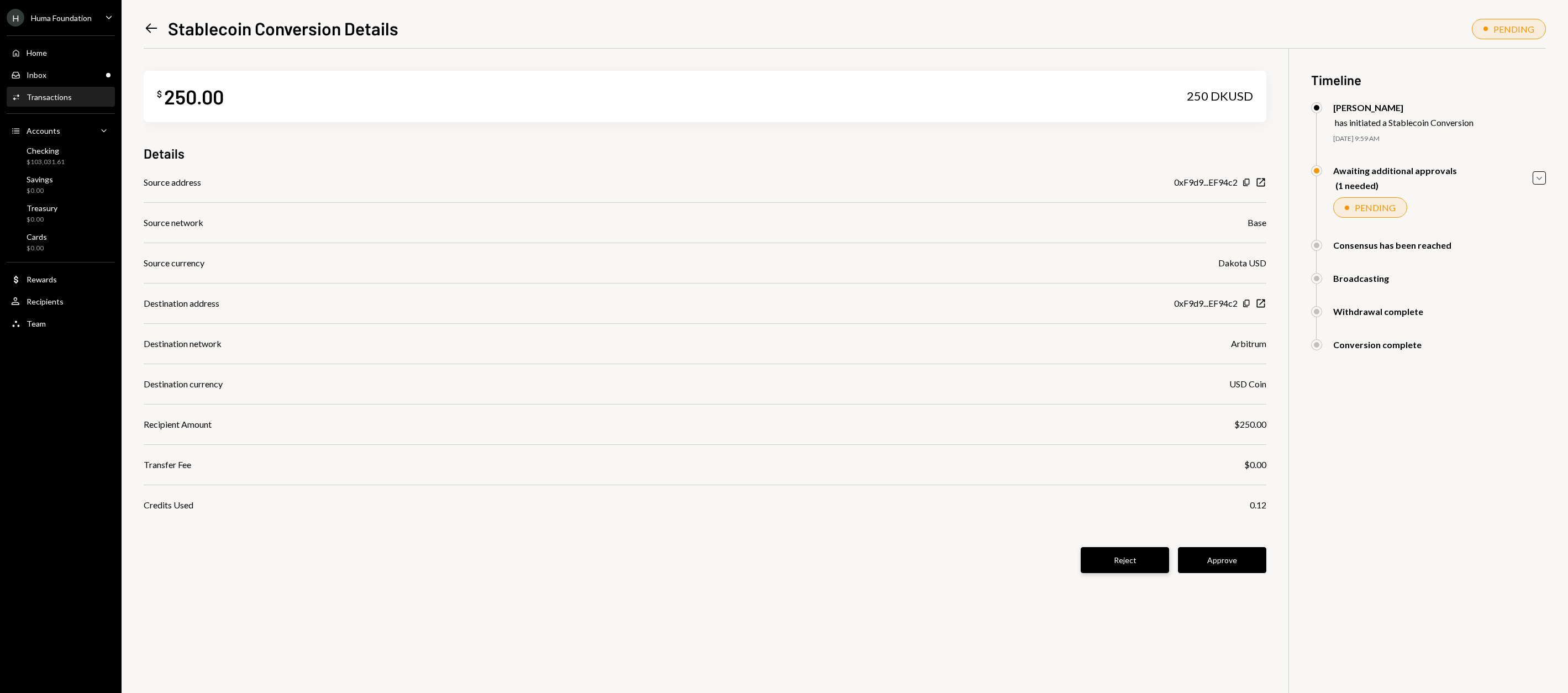
click at [1140, 564] on button "Reject" at bounding box center [1125, 559] width 89 height 26
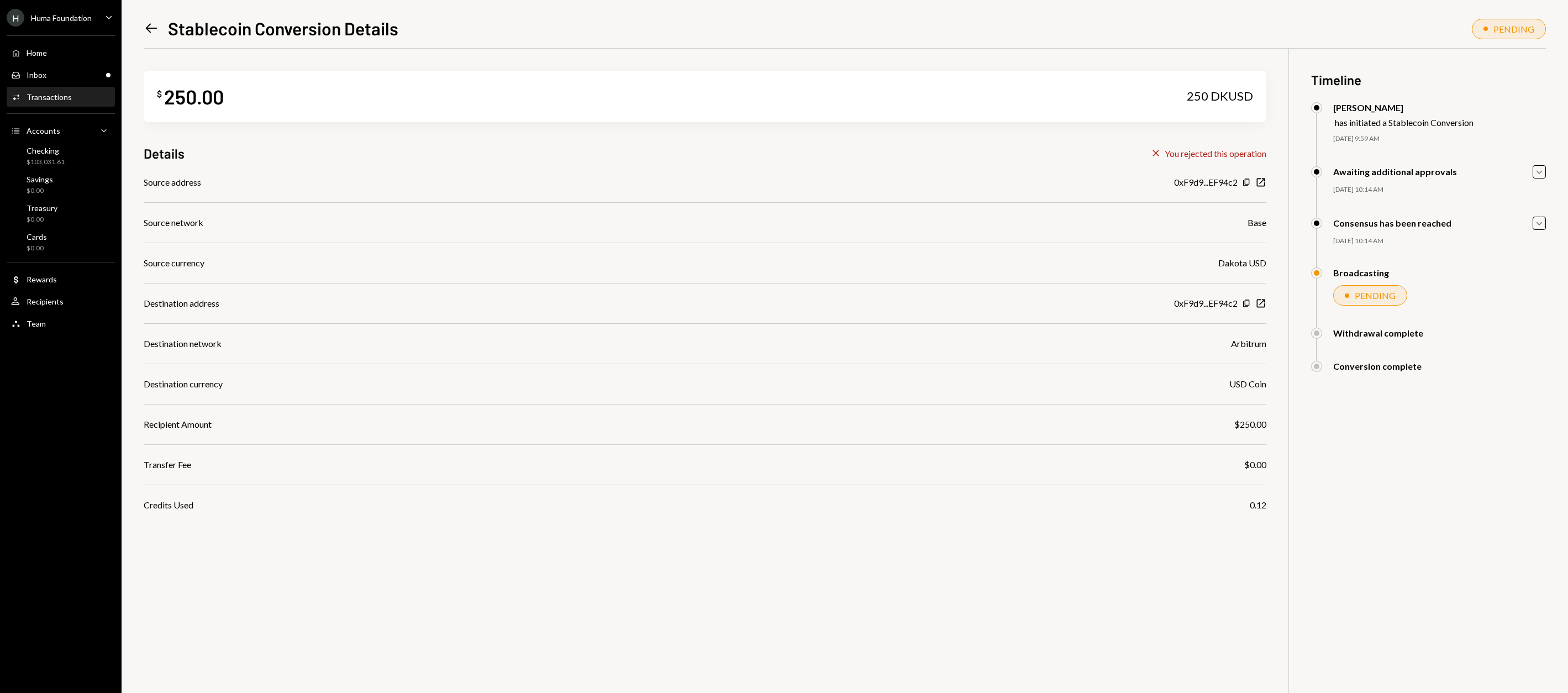
click at [154, 30] on icon "Left Arrow" at bounding box center [151, 28] width 16 height 16
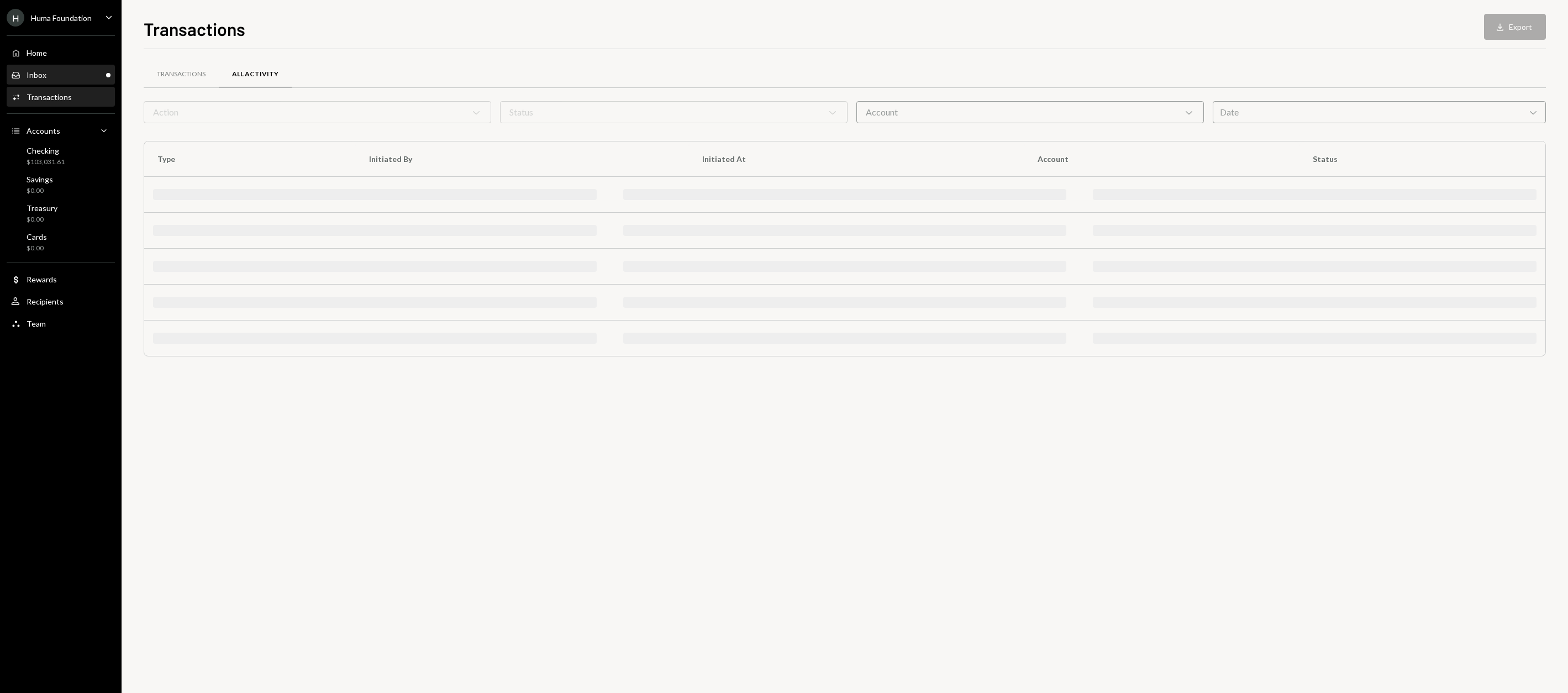
click at [55, 74] on div "Inbox Inbox" at bounding box center [61, 75] width 99 height 10
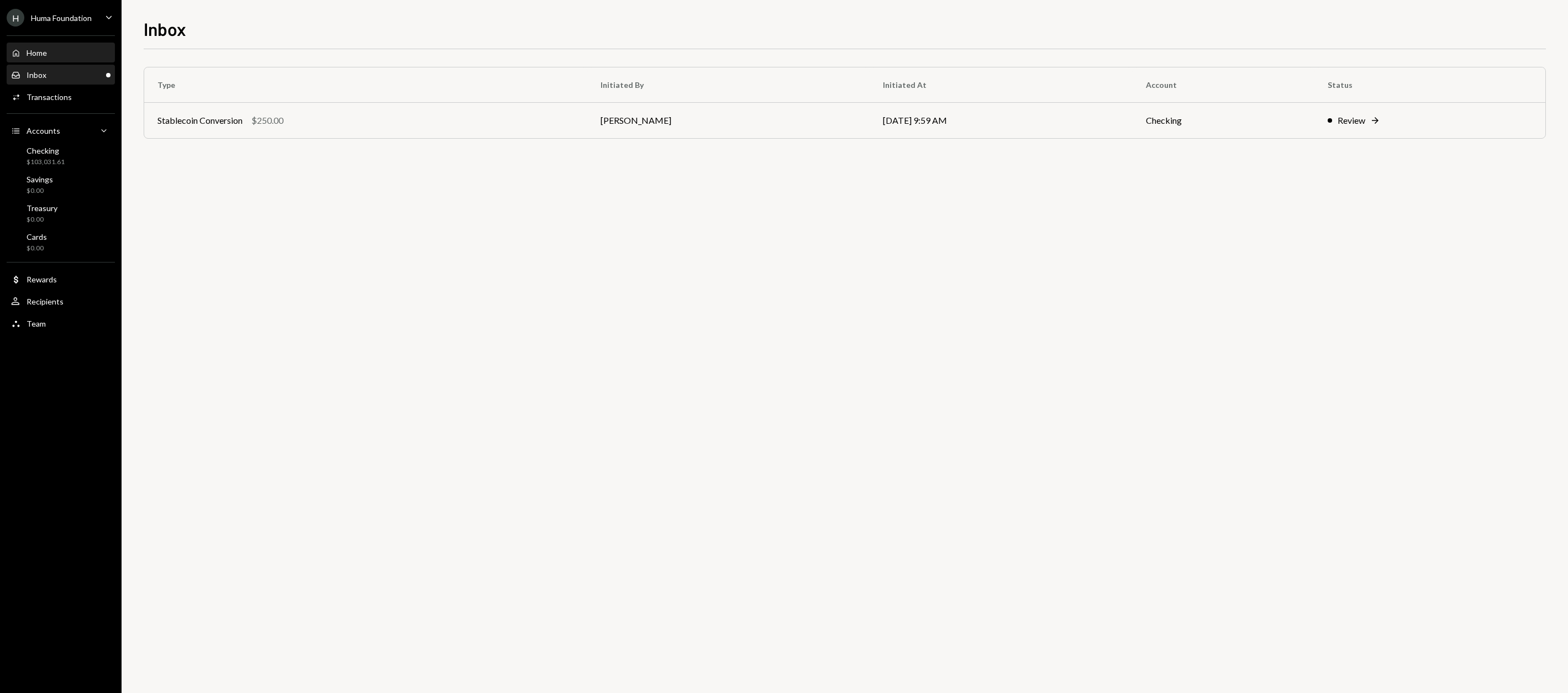
click at [43, 47] on div "Home Home" at bounding box center [61, 53] width 99 height 19
